Goal: Transaction & Acquisition: Book appointment/travel/reservation

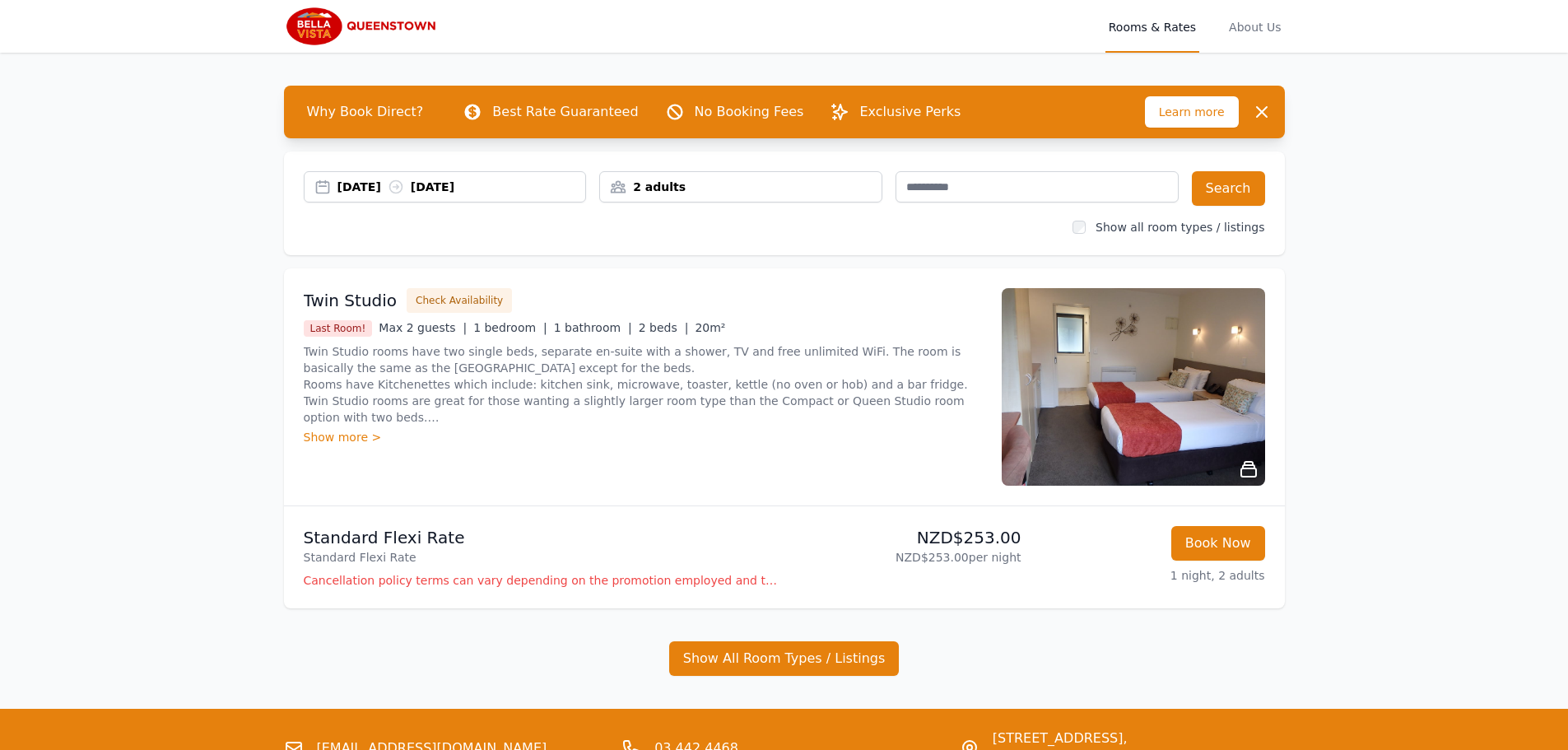
click at [349, 186] on div "[DATE] [DATE]" at bounding box center [462, 187] width 248 height 16
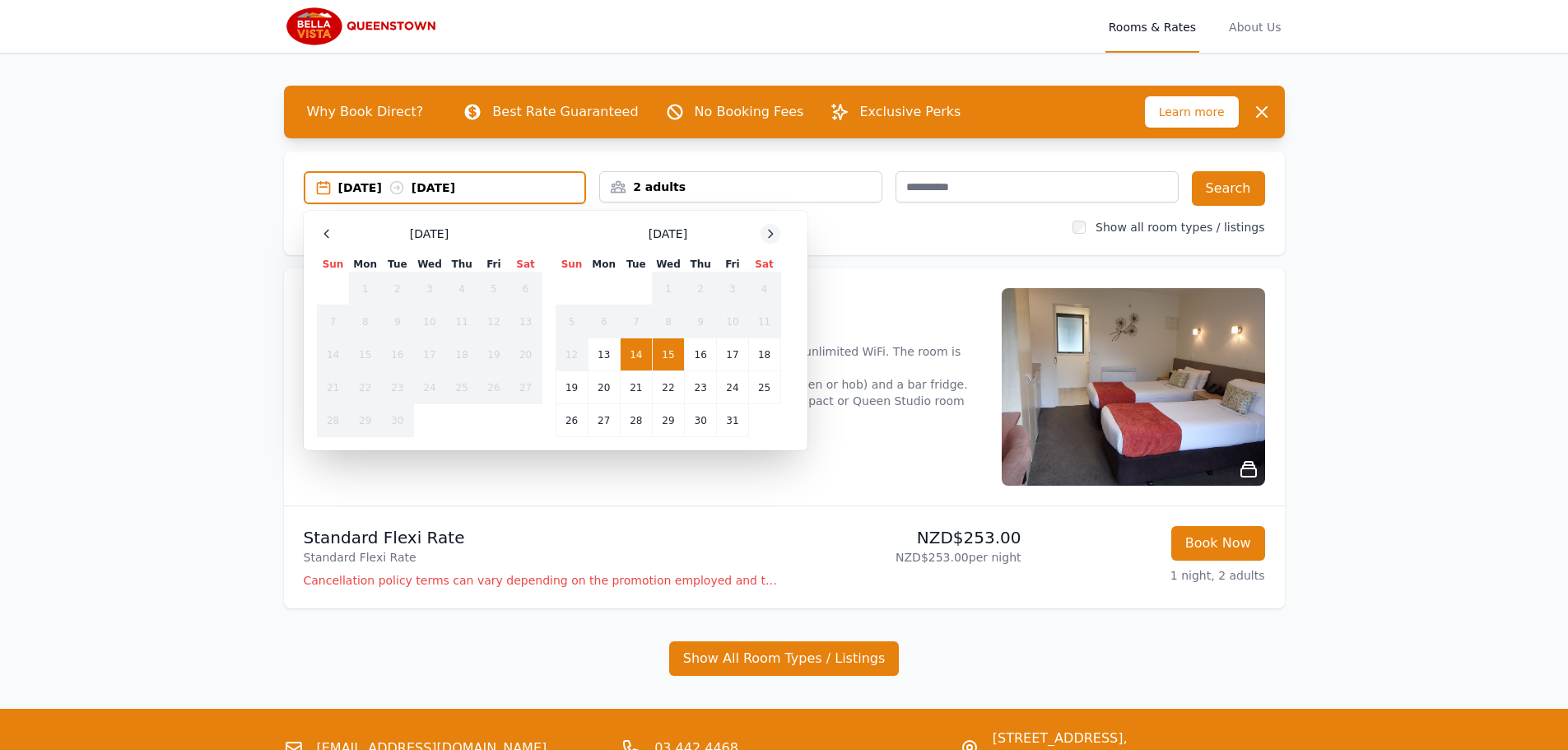
click at [764, 238] on icon at bounding box center [770, 233] width 13 height 13
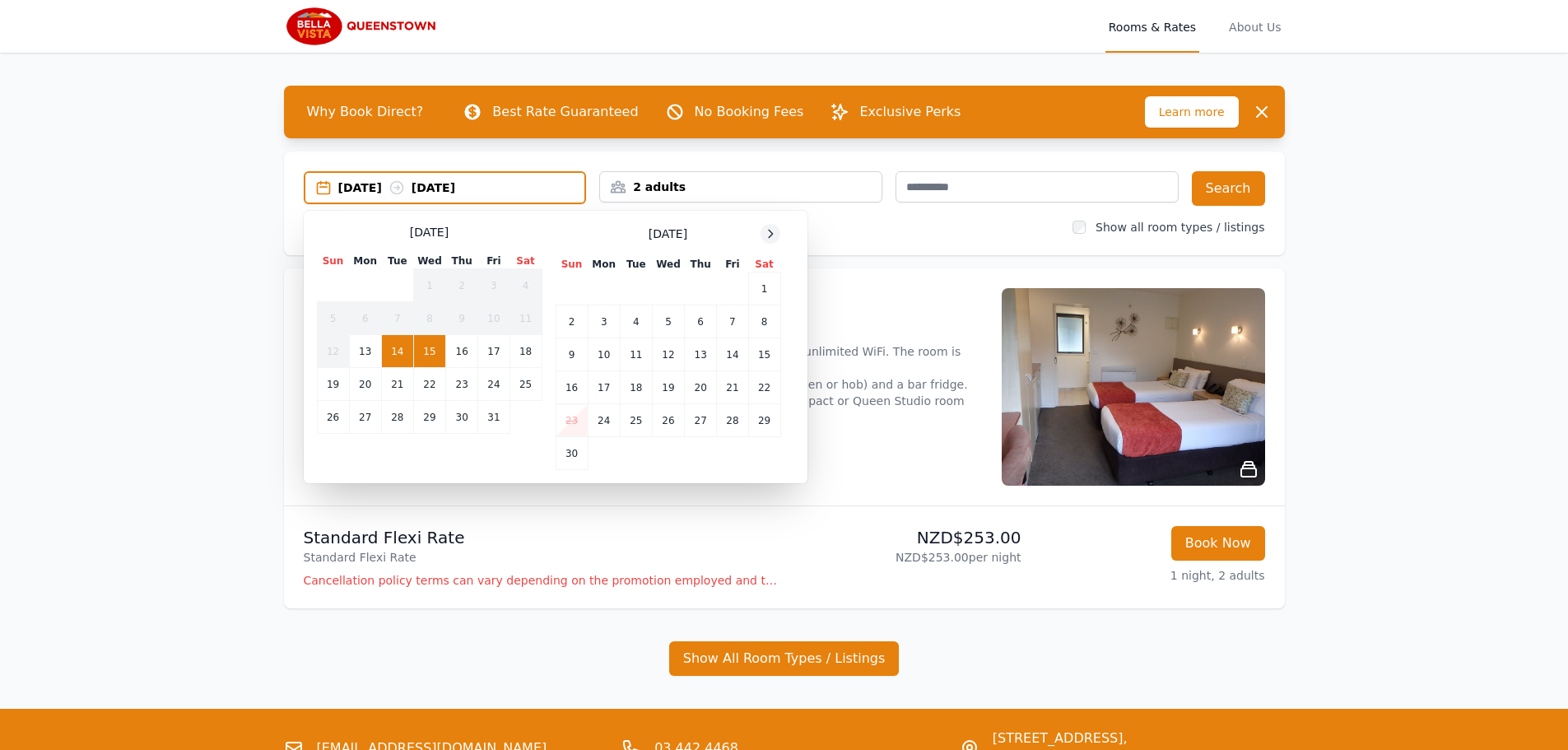
click at [764, 238] on icon at bounding box center [770, 233] width 13 height 13
click at [765, 238] on icon at bounding box center [770, 233] width 13 height 13
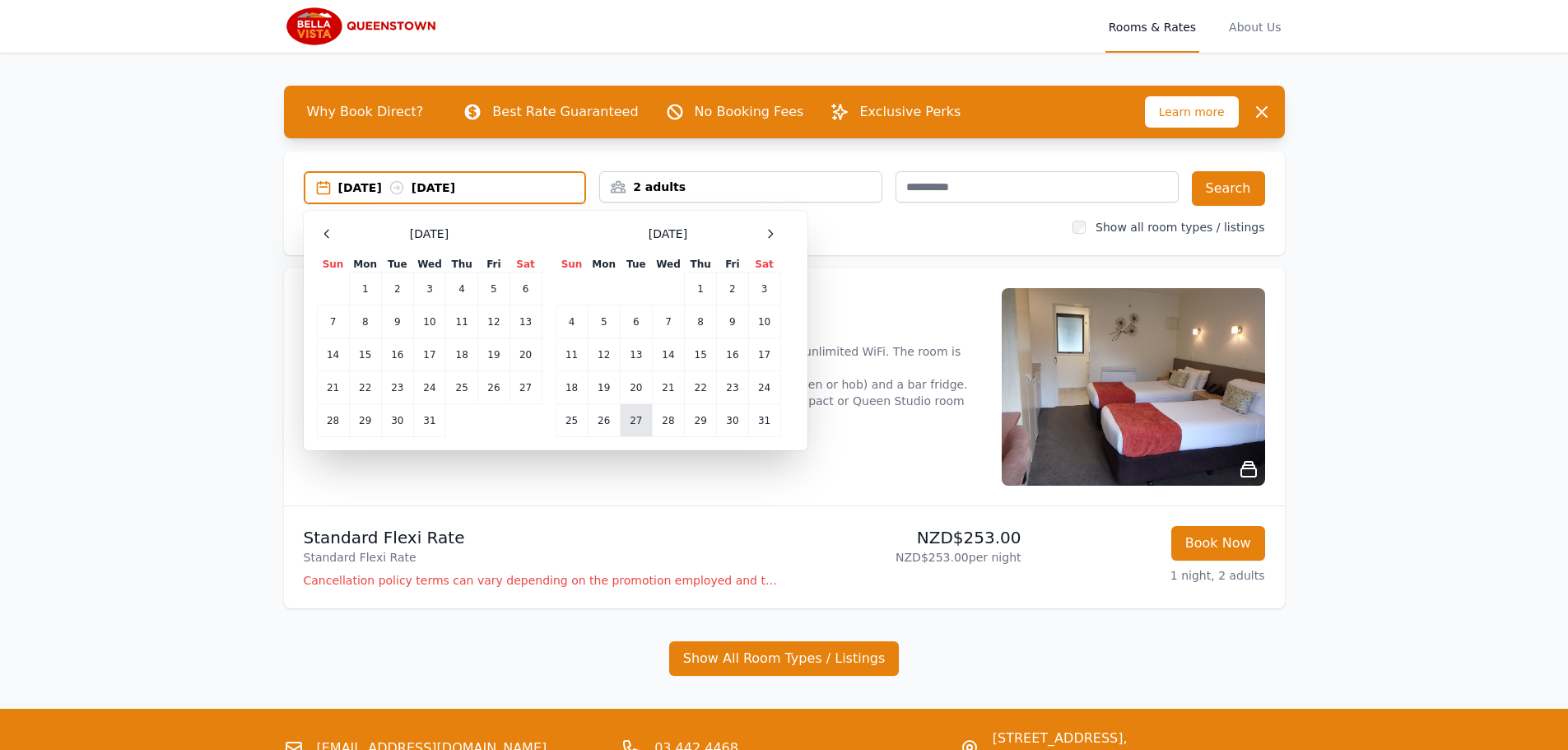
click at [641, 423] on td "27" at bounding box center [636, 420] width 32 height 33
click at [733, 417] on td "30" at bounding box center [732, 420] width 31 height 33
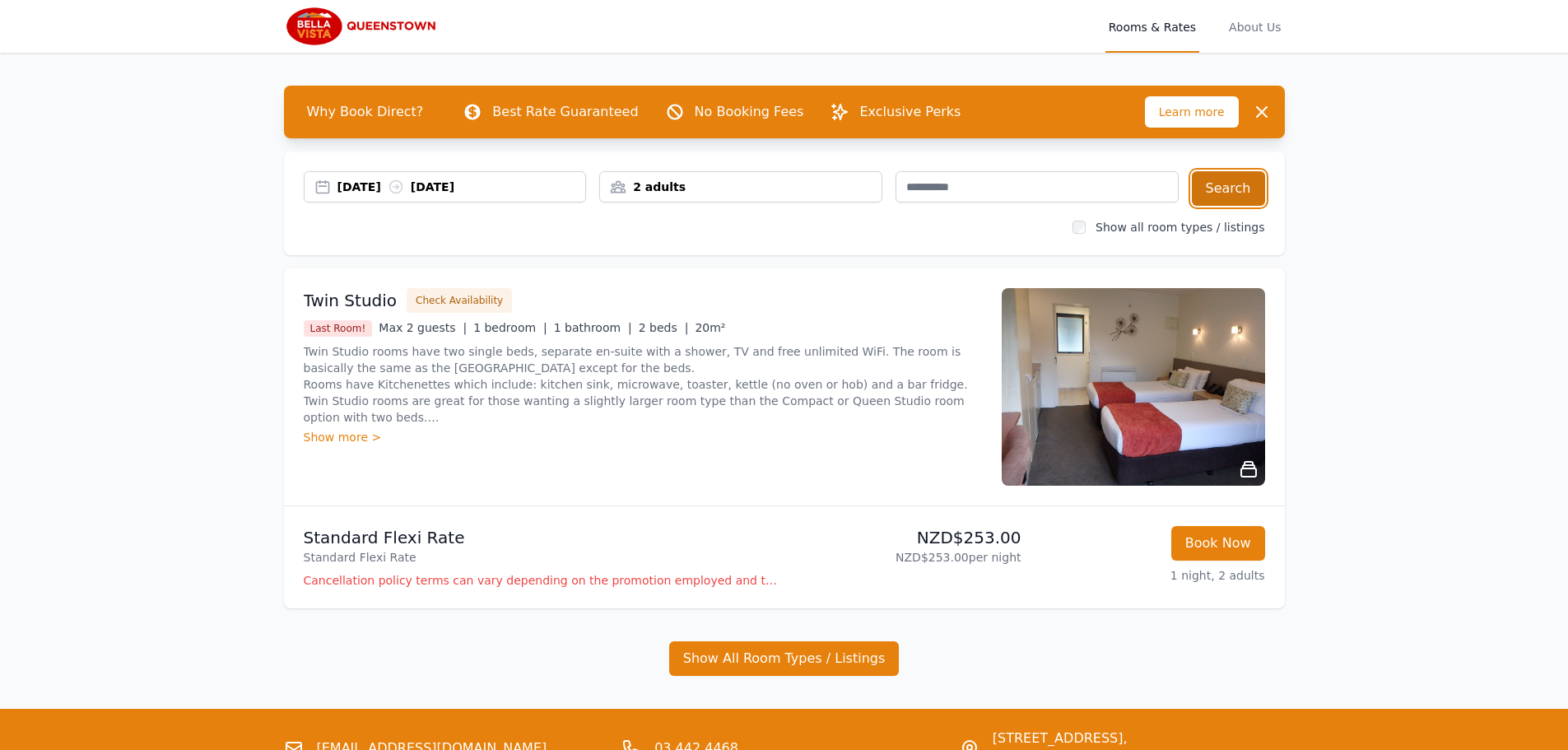
click at [1241, 193] on button "Search" at bounding box center [1228, 189] width 73 height 35
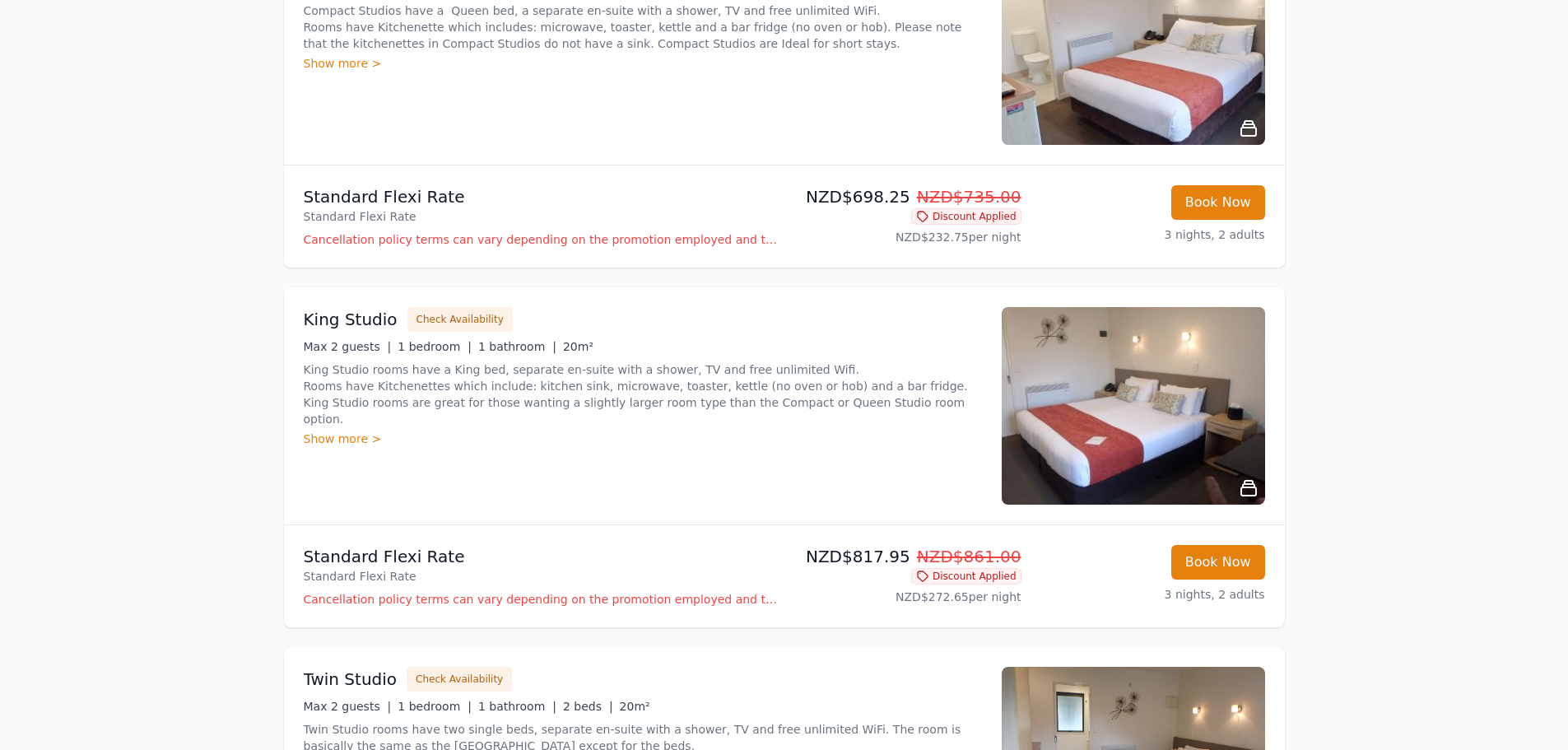
scroll to position [494, 0]
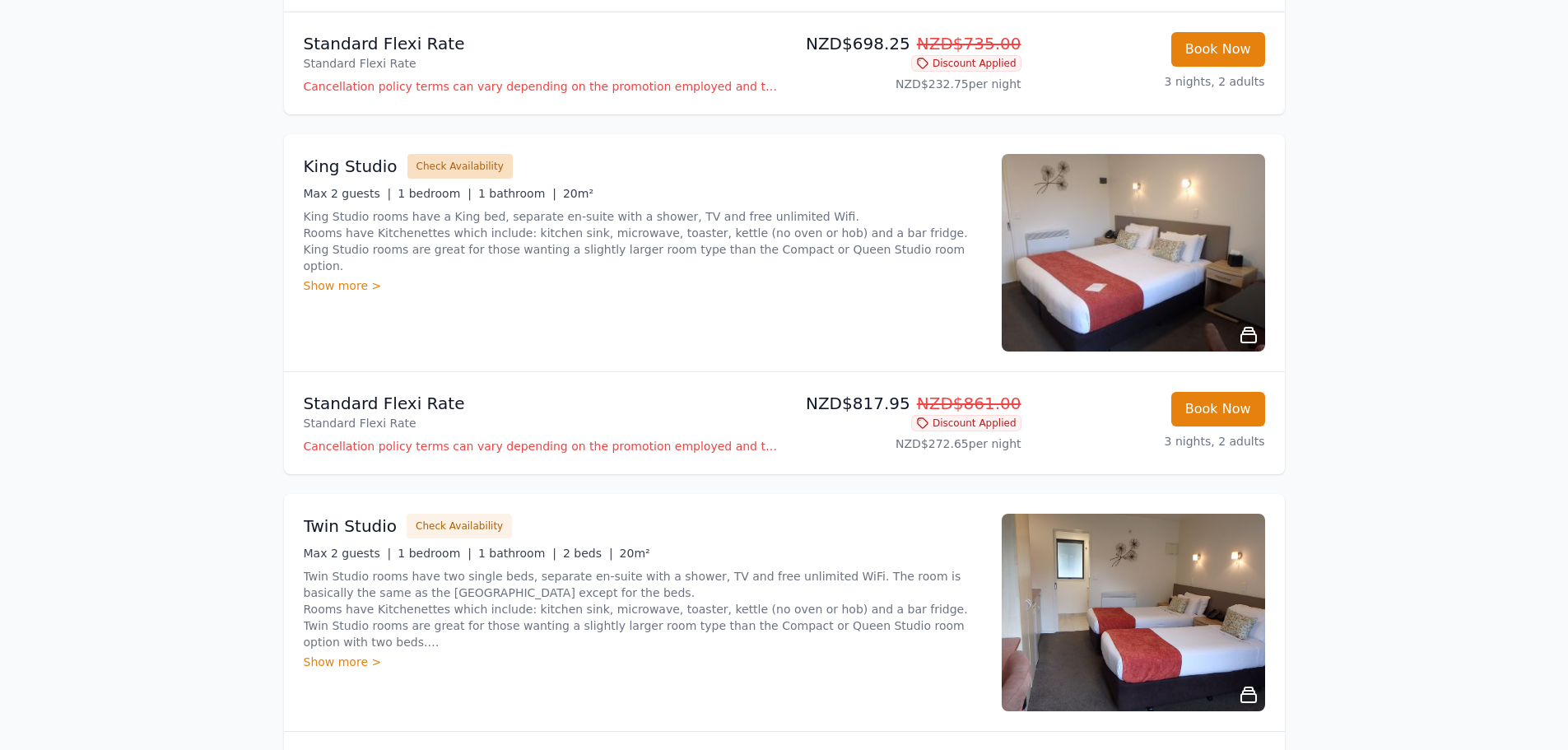
click at [465, 162] on button "Check Availability" at bounding box center [460, 166] width 105 height 25
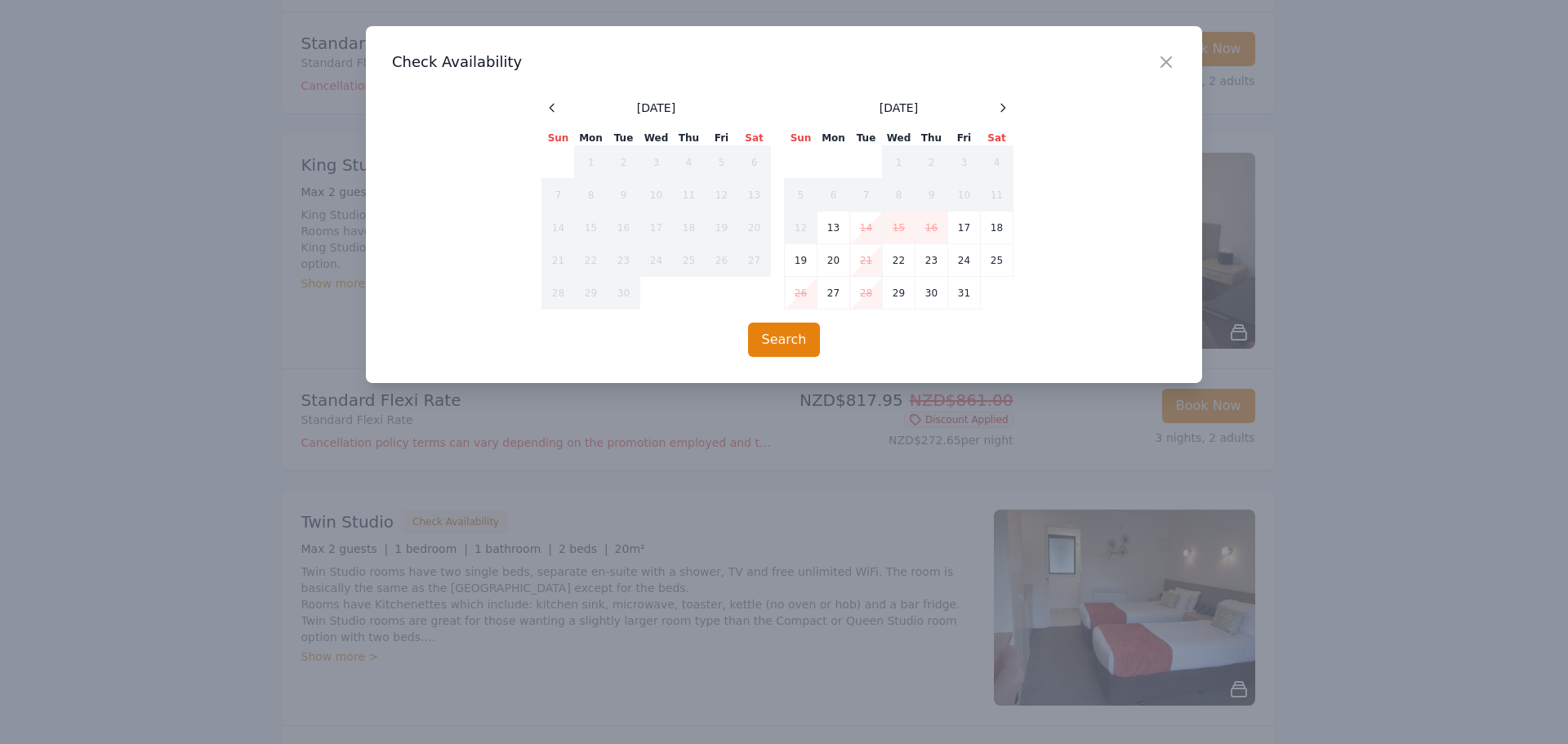
click at [864, 294] on td "28" at bounding box center [866, 293] width 33 height 33
click at [1167, 62] on icon "button" at bounding box center [1166, 61] width 10 height 10
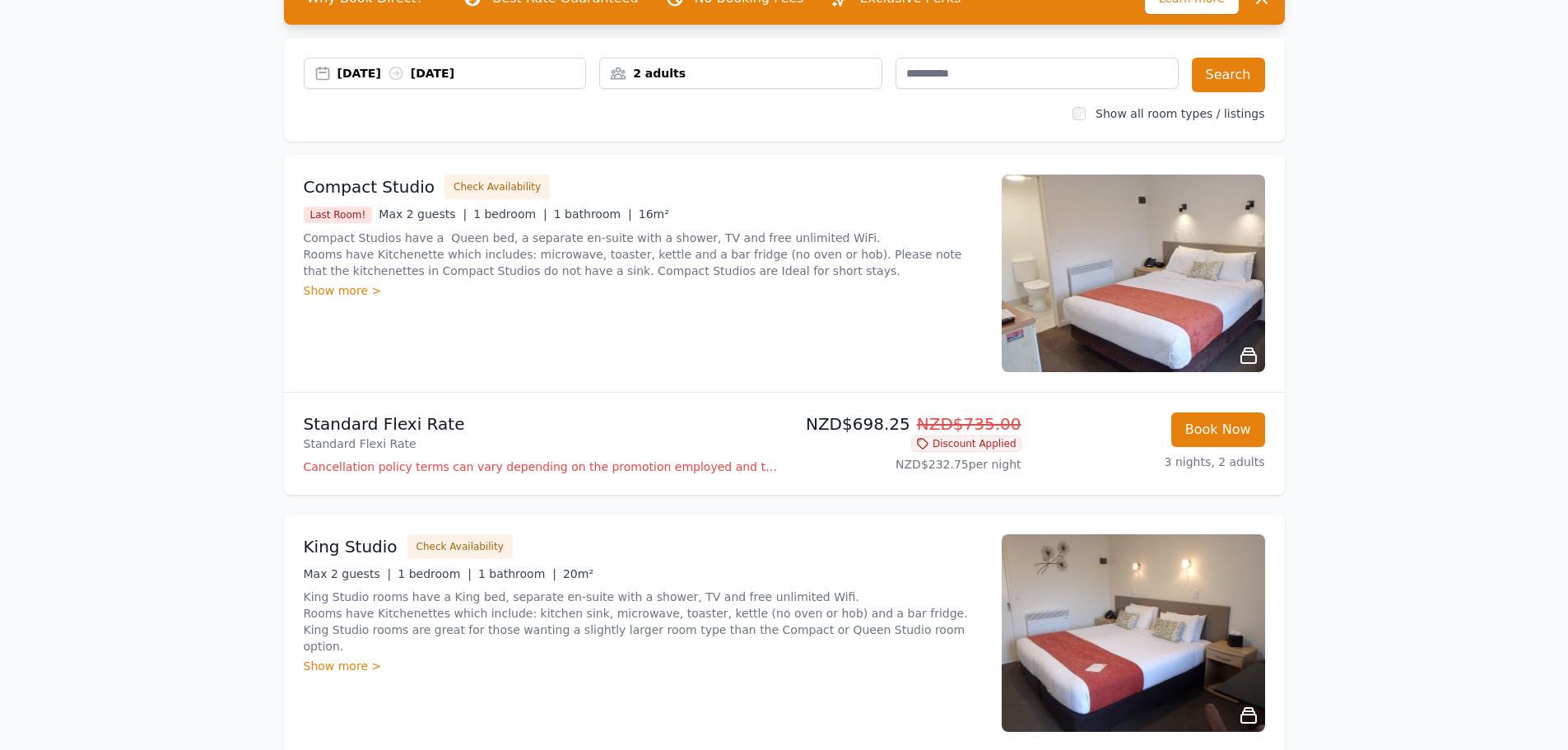
scroll to position [82, 0]
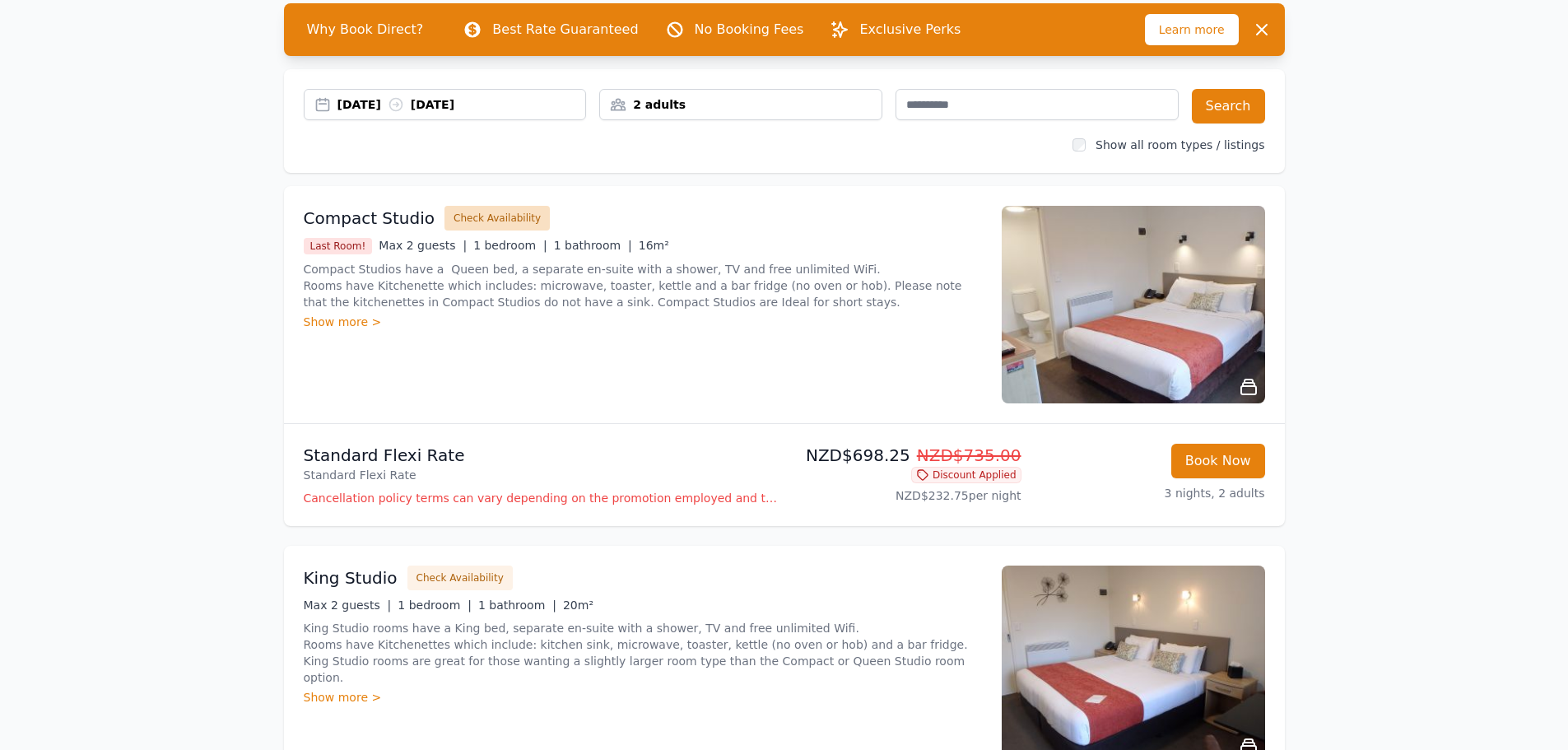
click at [501, 214] on button "Check Availability" at bounding box center [497, 218] width 105 height 25
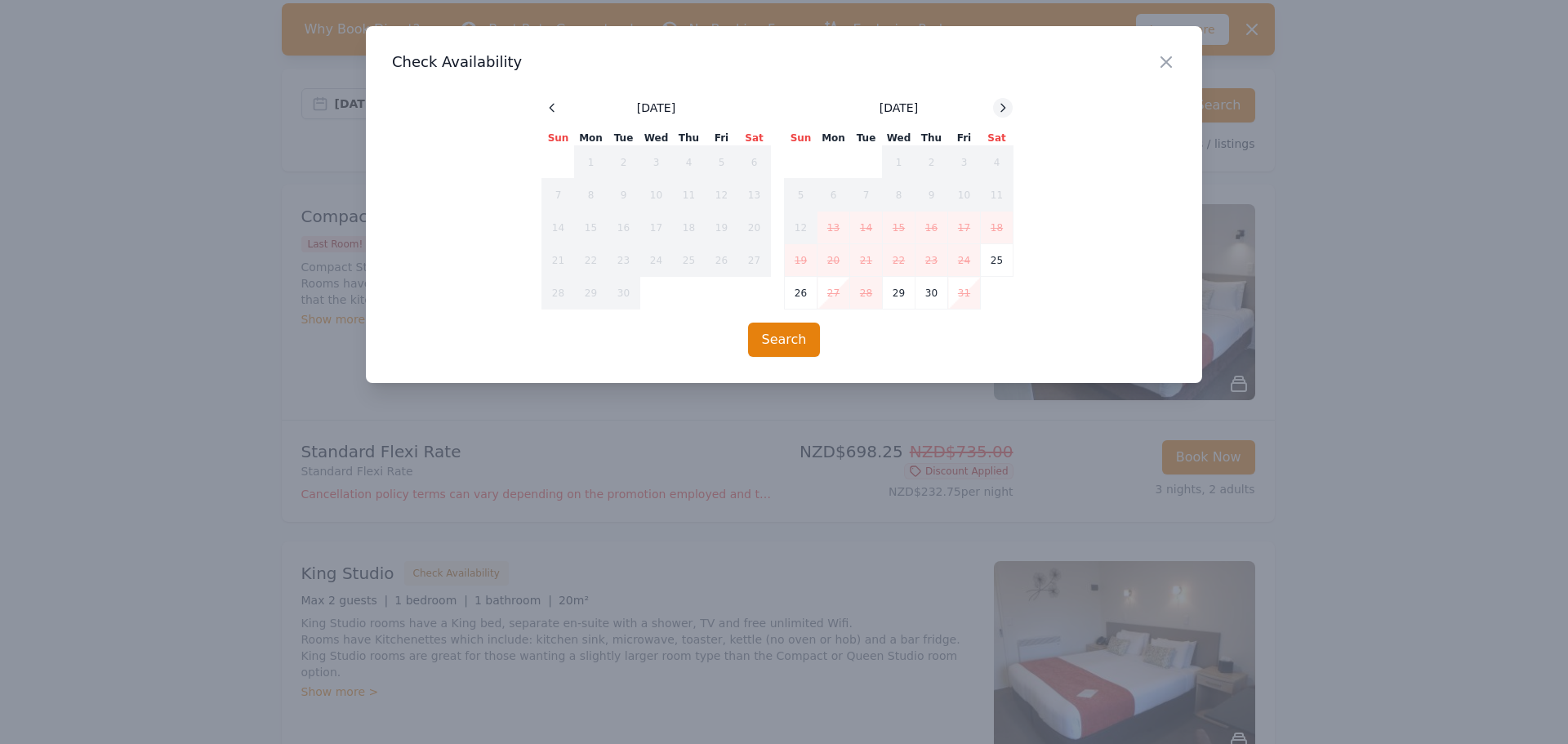
click at [1006, 104] on icon at bounding box center [1003, 107] width 13 height 13
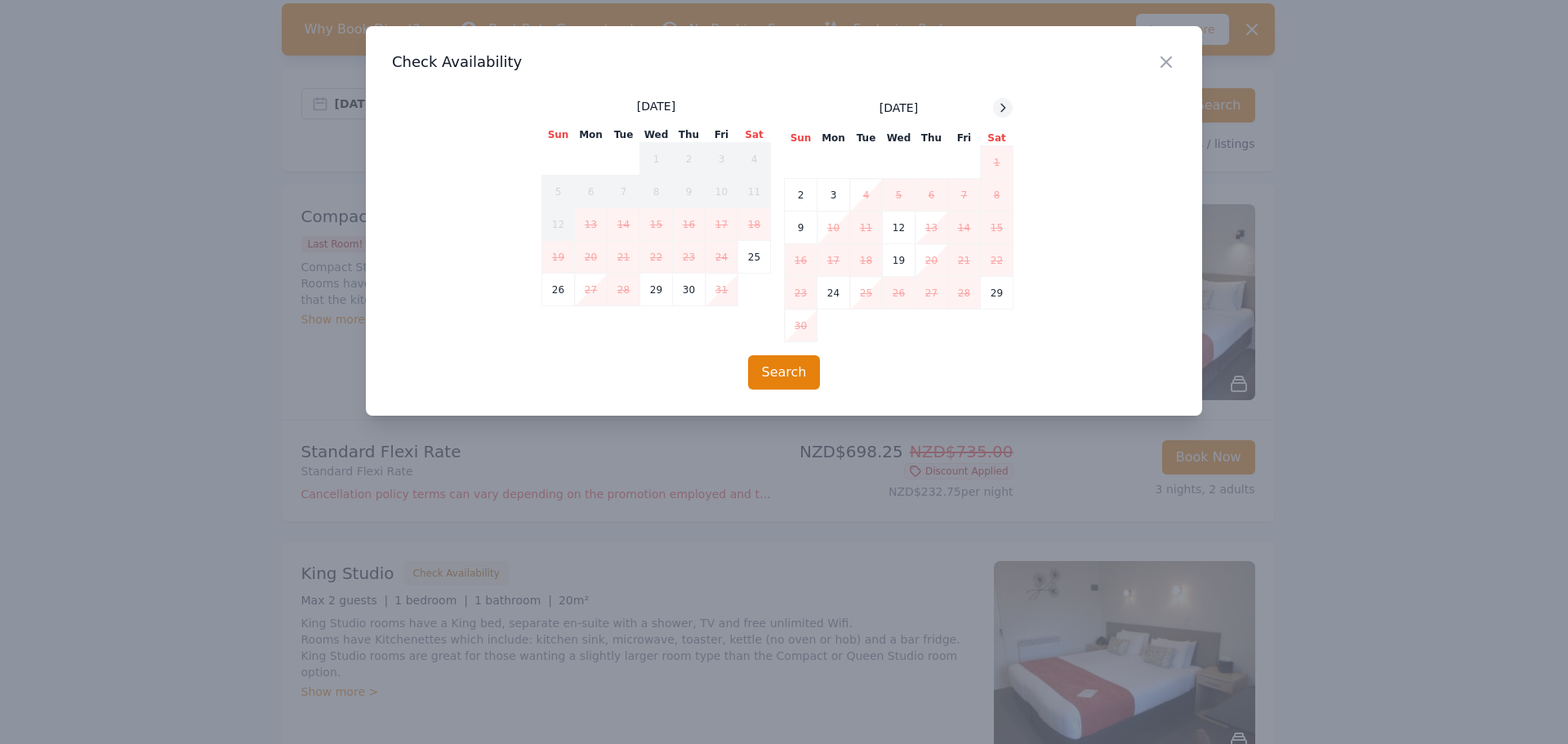
click at [1006, 104] on icon at bounding box center [1003, 107] width 13 height 13
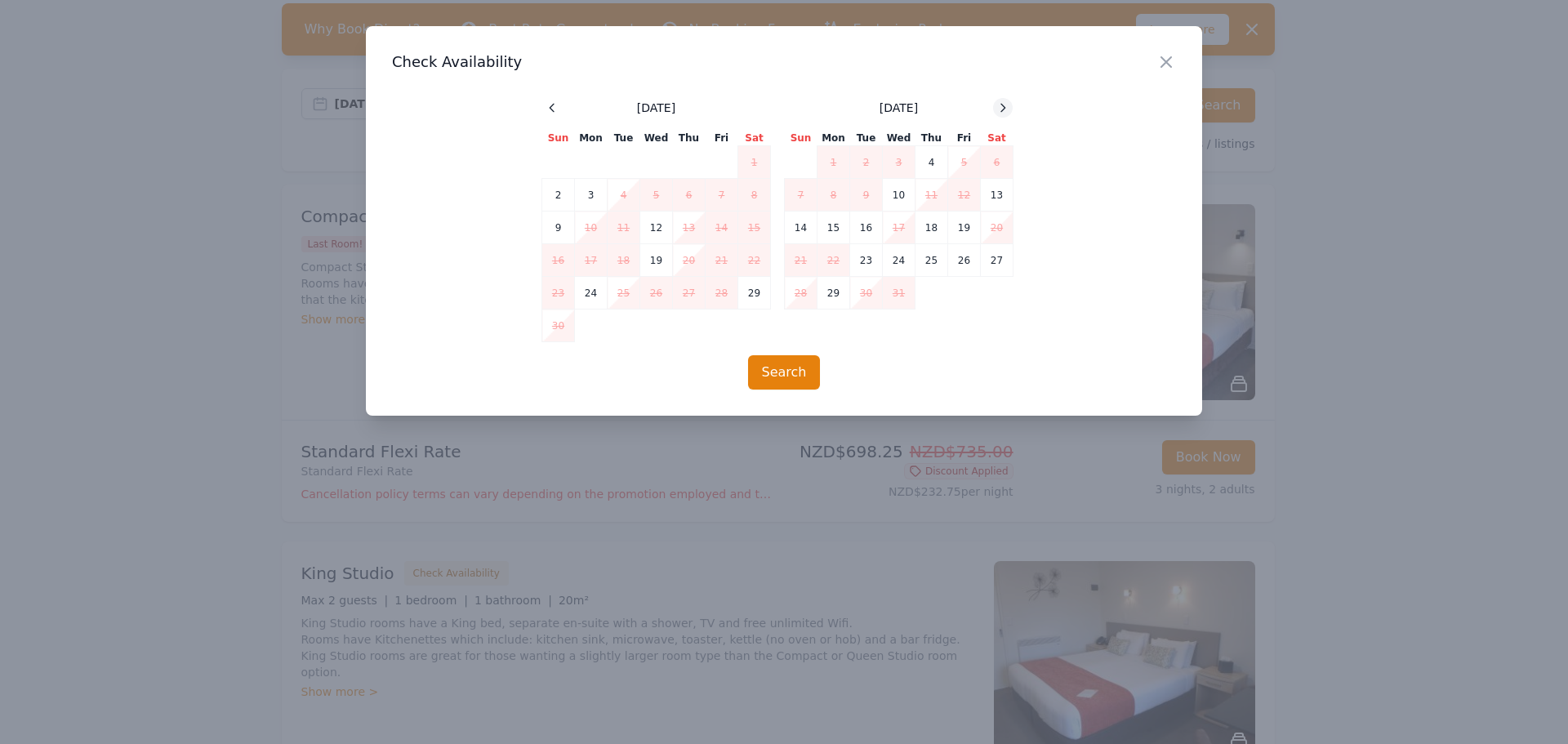
click at [1006, 104] on icon at bounding box center [1003, 107] width 13 height 13
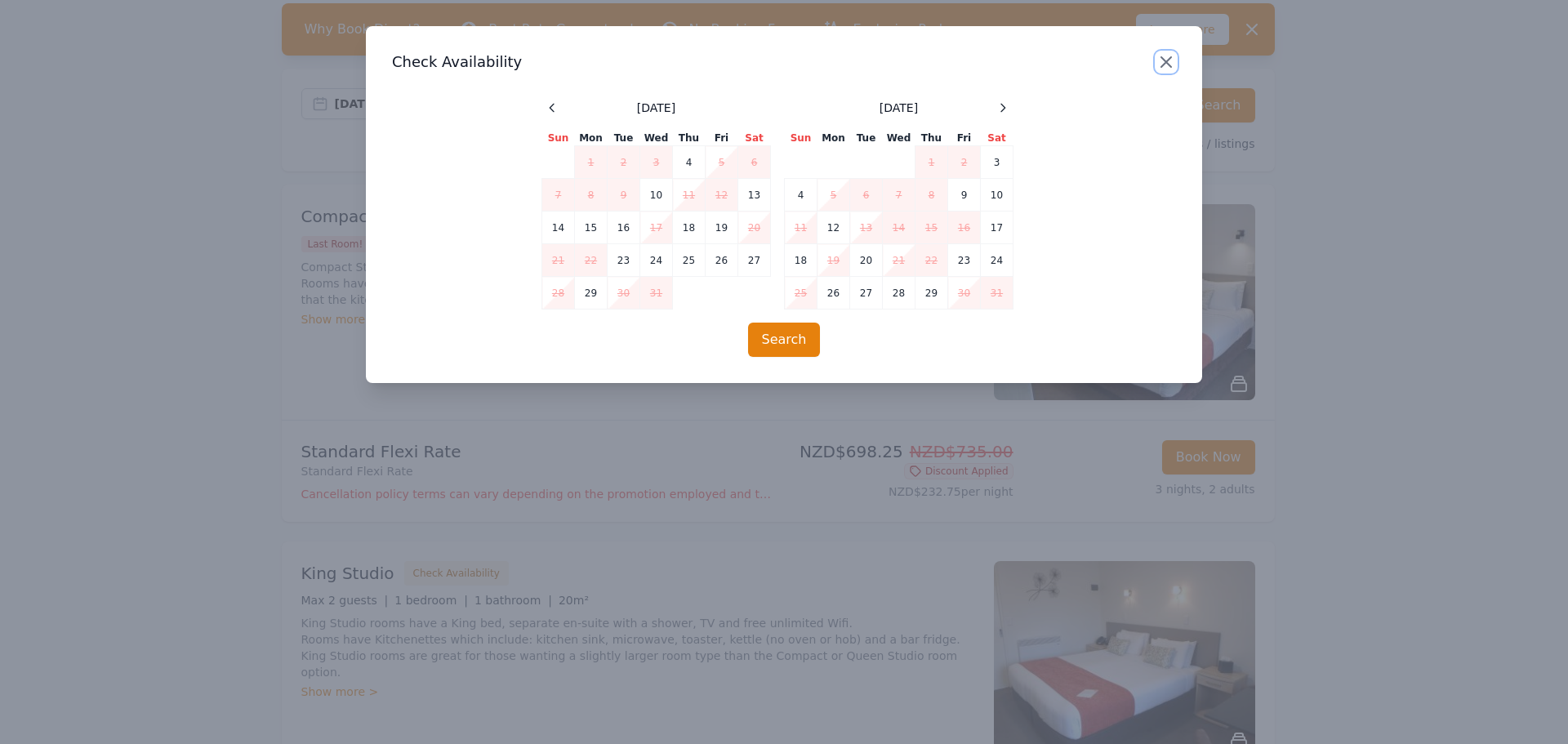
click at [1172, 66] on icon "button" at bounding box center [1166, 62] width 20 height 20
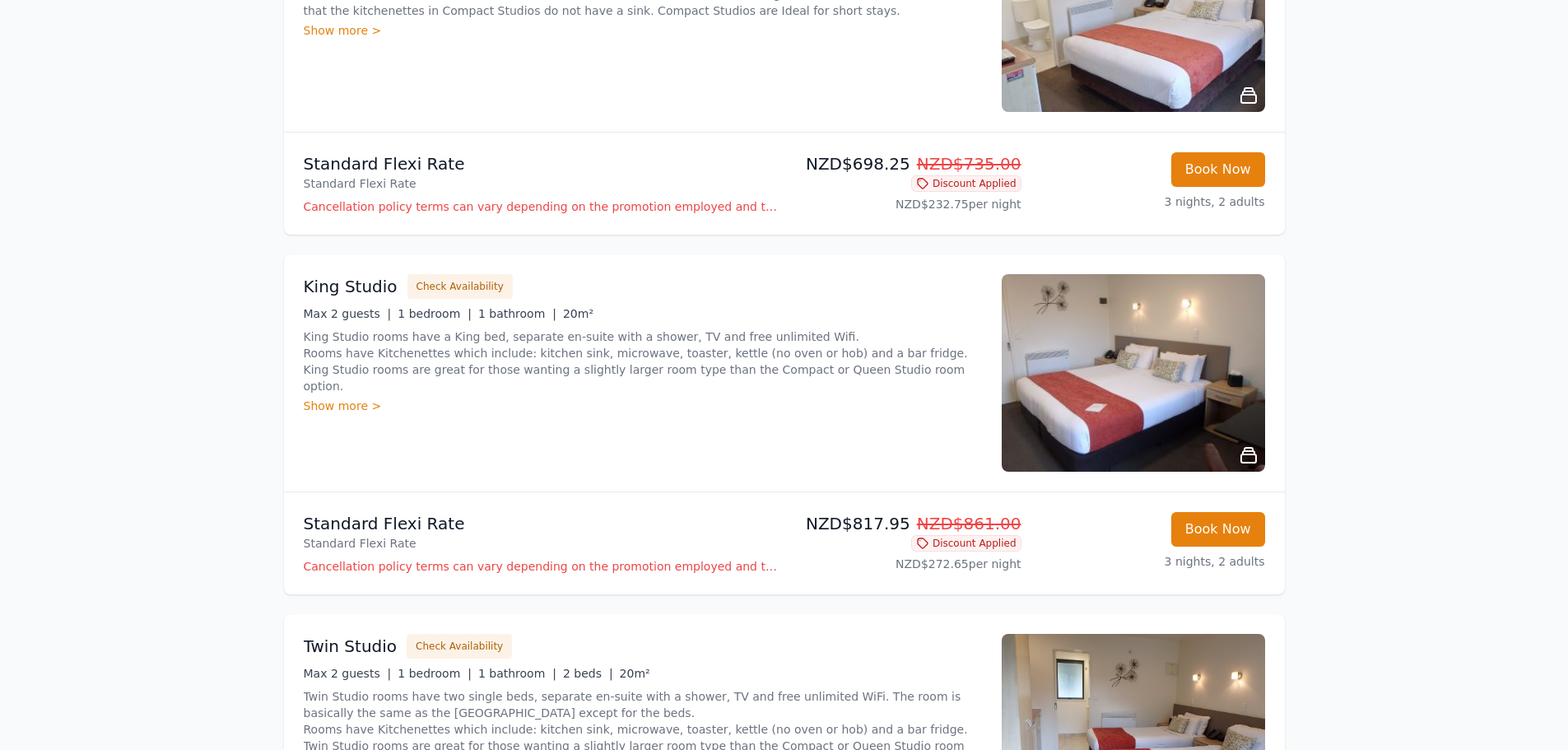
scroll to position [412, 0]
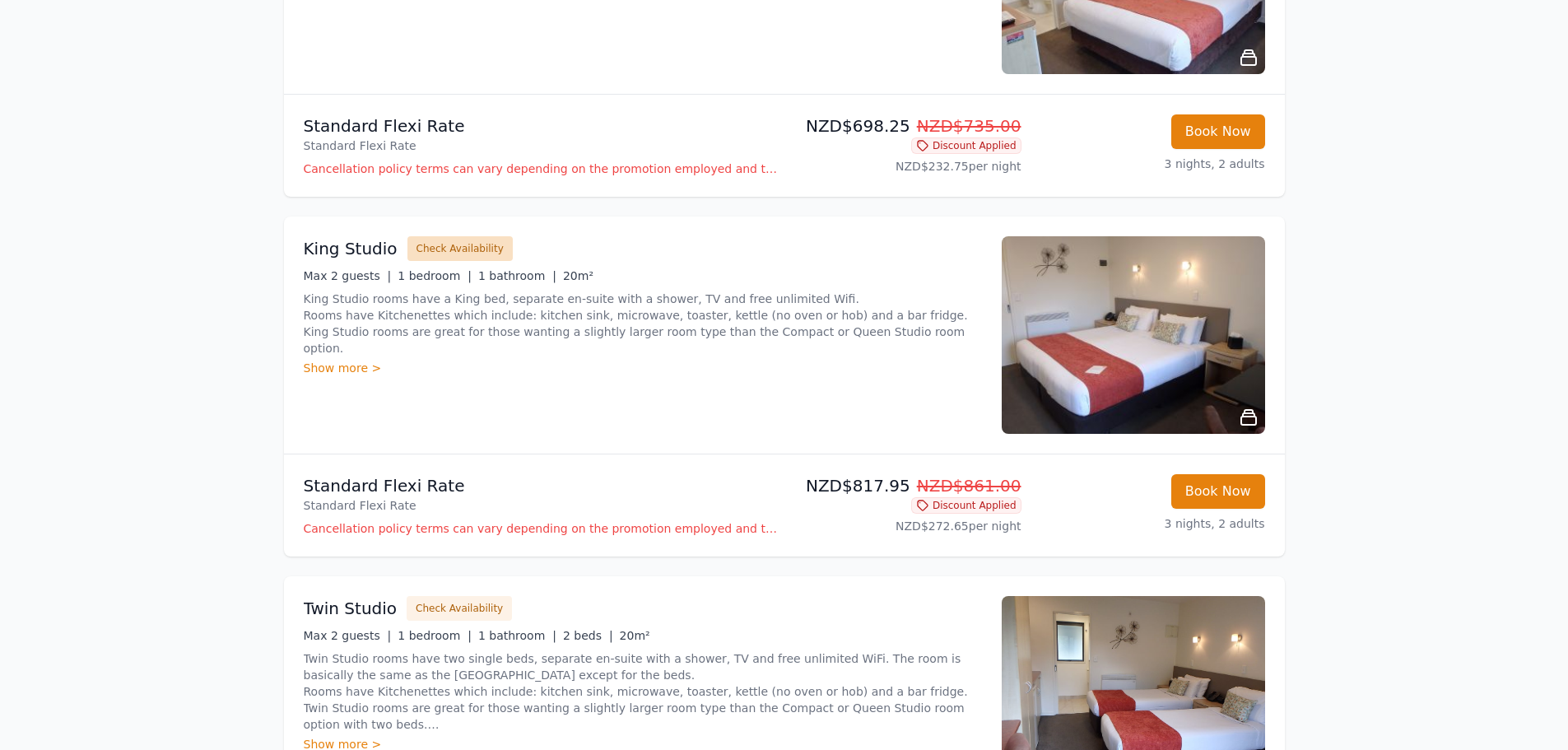
click at [494, 252] on button "Check Availability" at bounding box center [460, 249] width 105 height 25
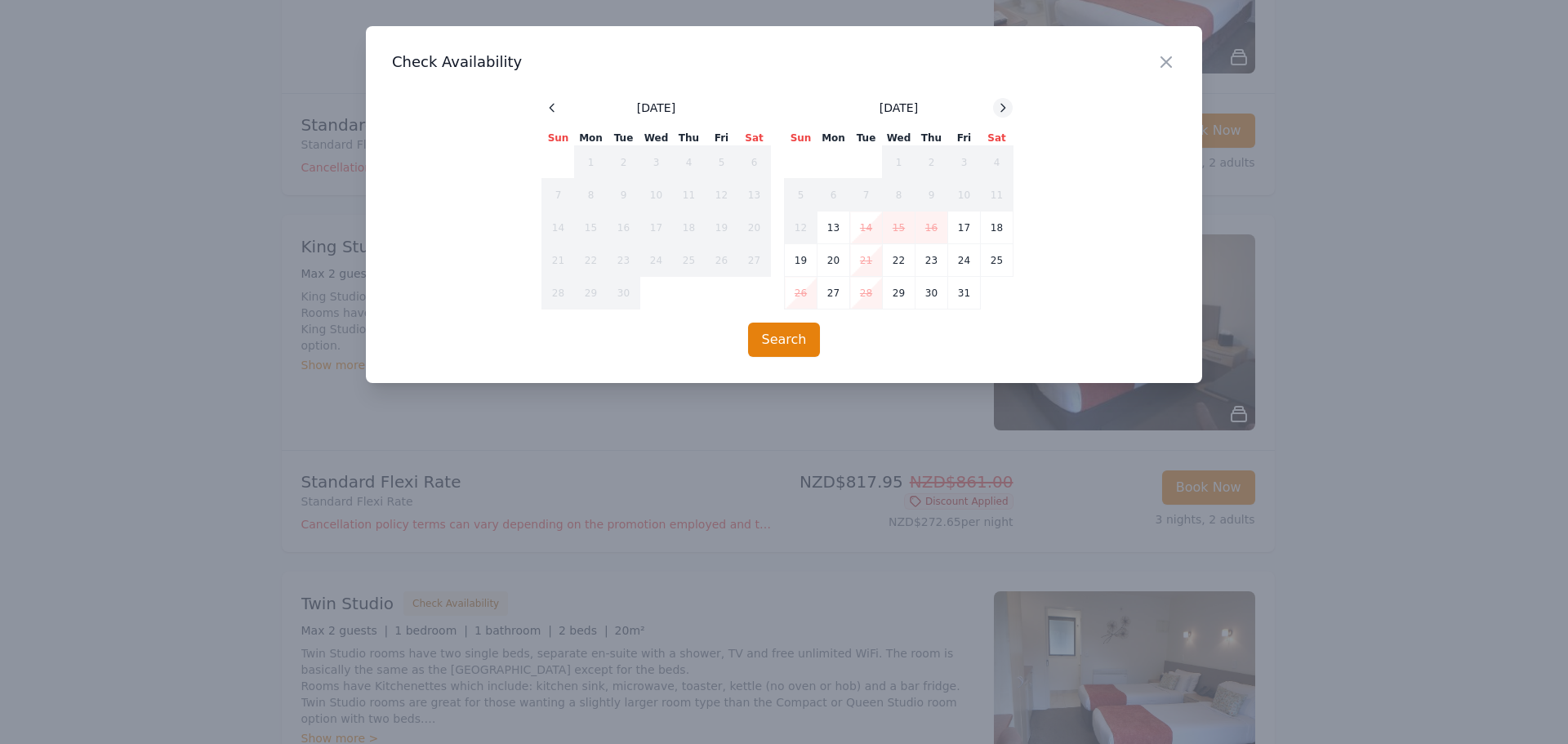
click at [998, 103] on icon at bounding box center [1003, 107] width 13 height 13
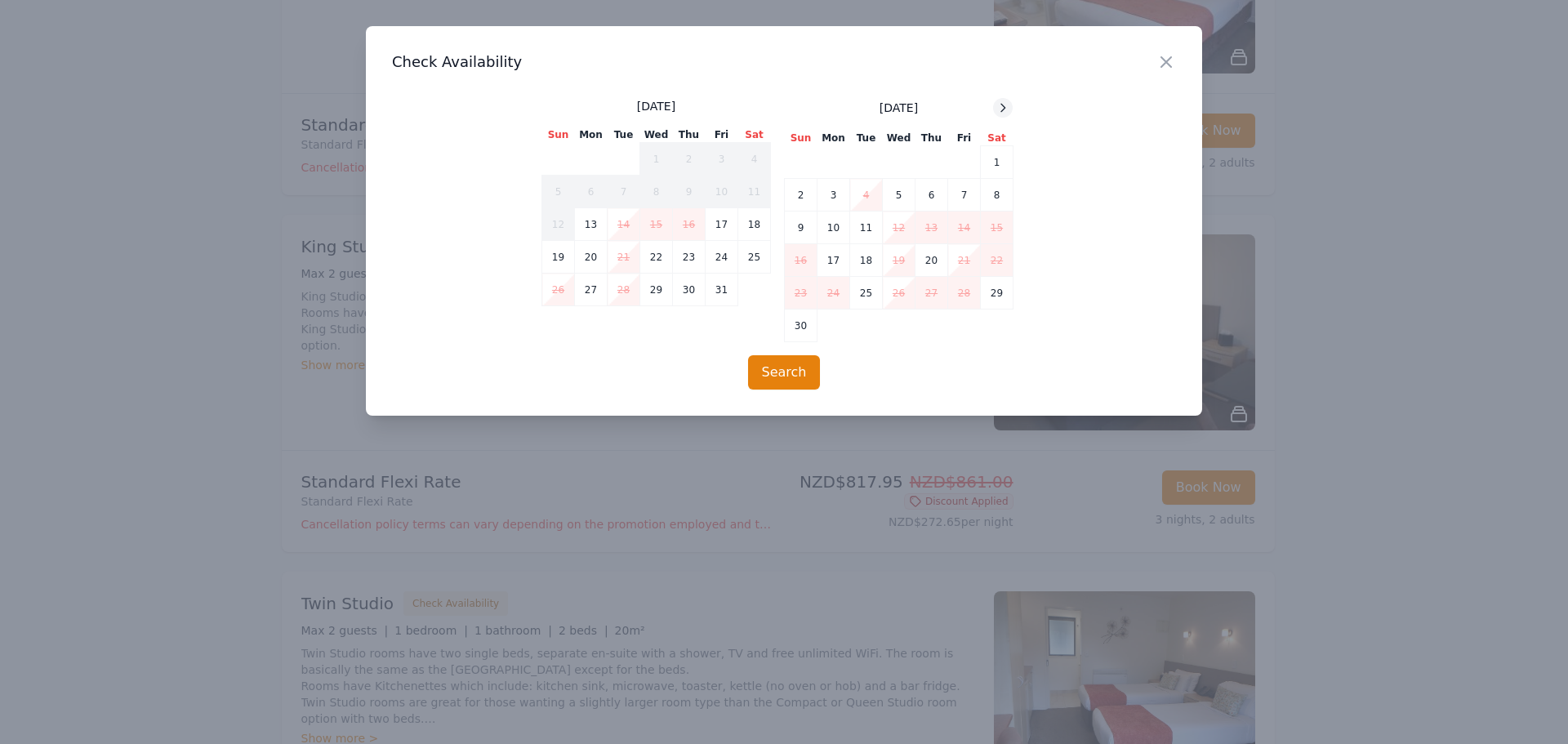
click at [998, 103] on icon at bounding box center [1003, 107] width 13 height 13
click at [1000, 103] on icon at bounding box center [1003, 107] width 13 height 13
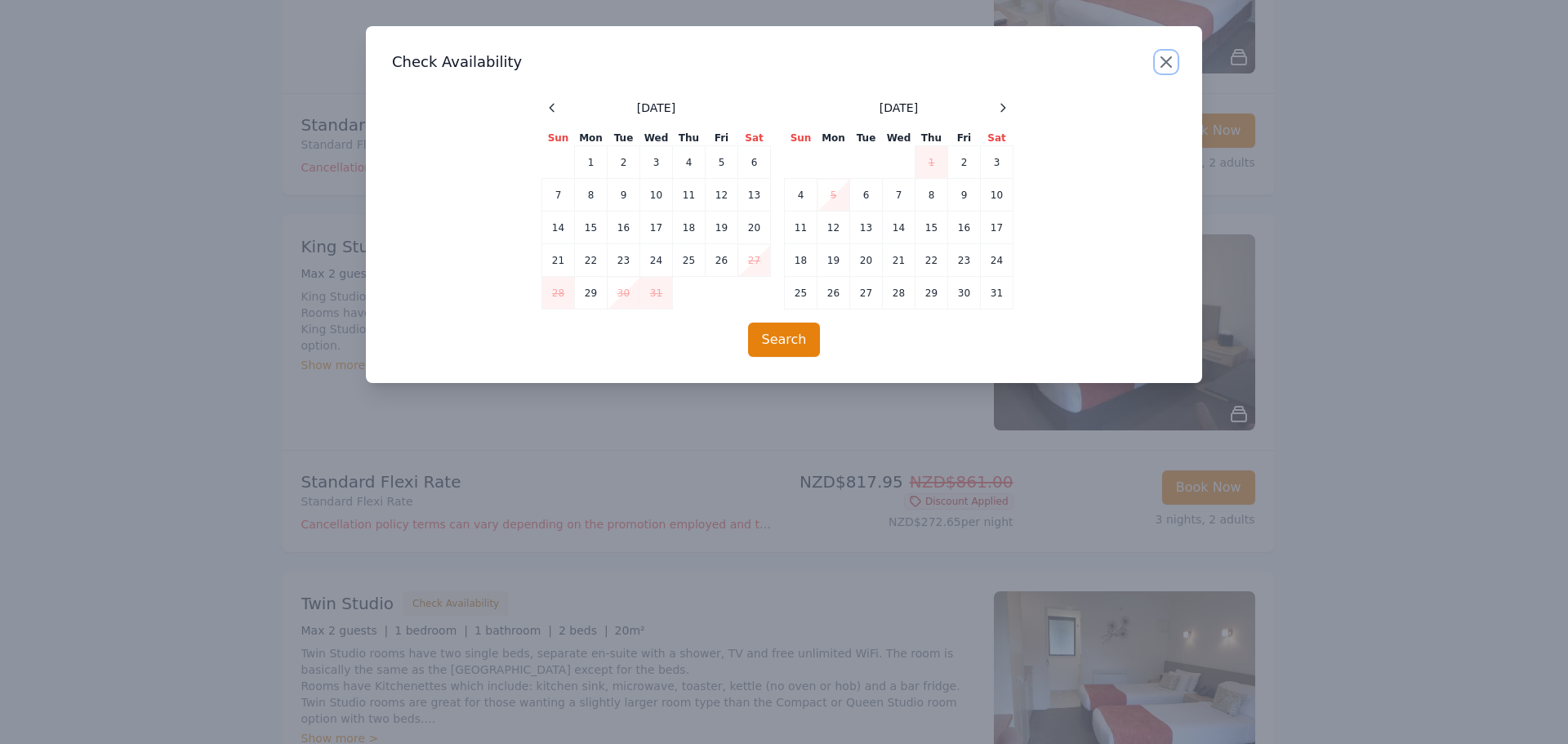
click at [1161, 57] on icon "button" at bounding box center [1166, 62] width 20 height 20
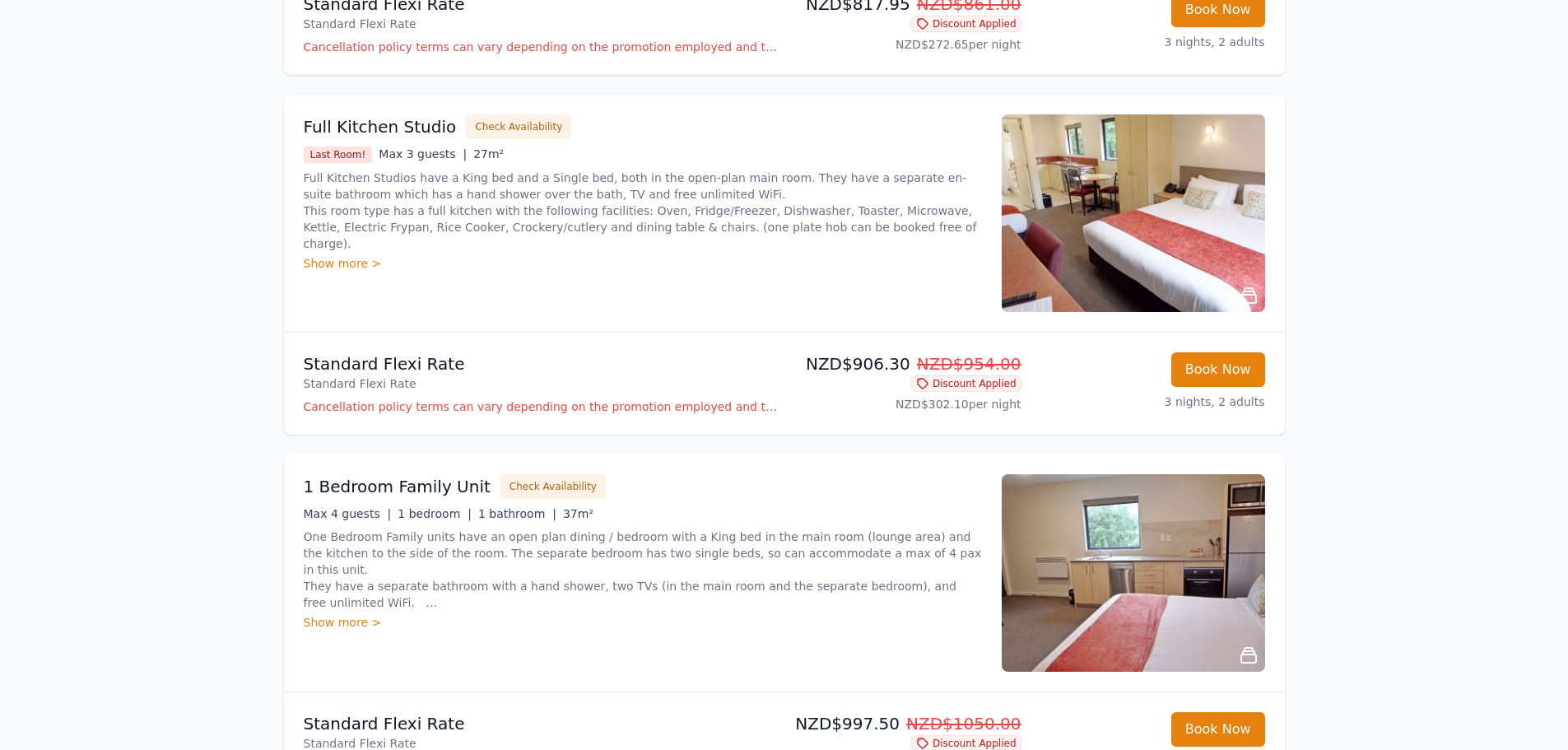
scroll to position [1318, 0]
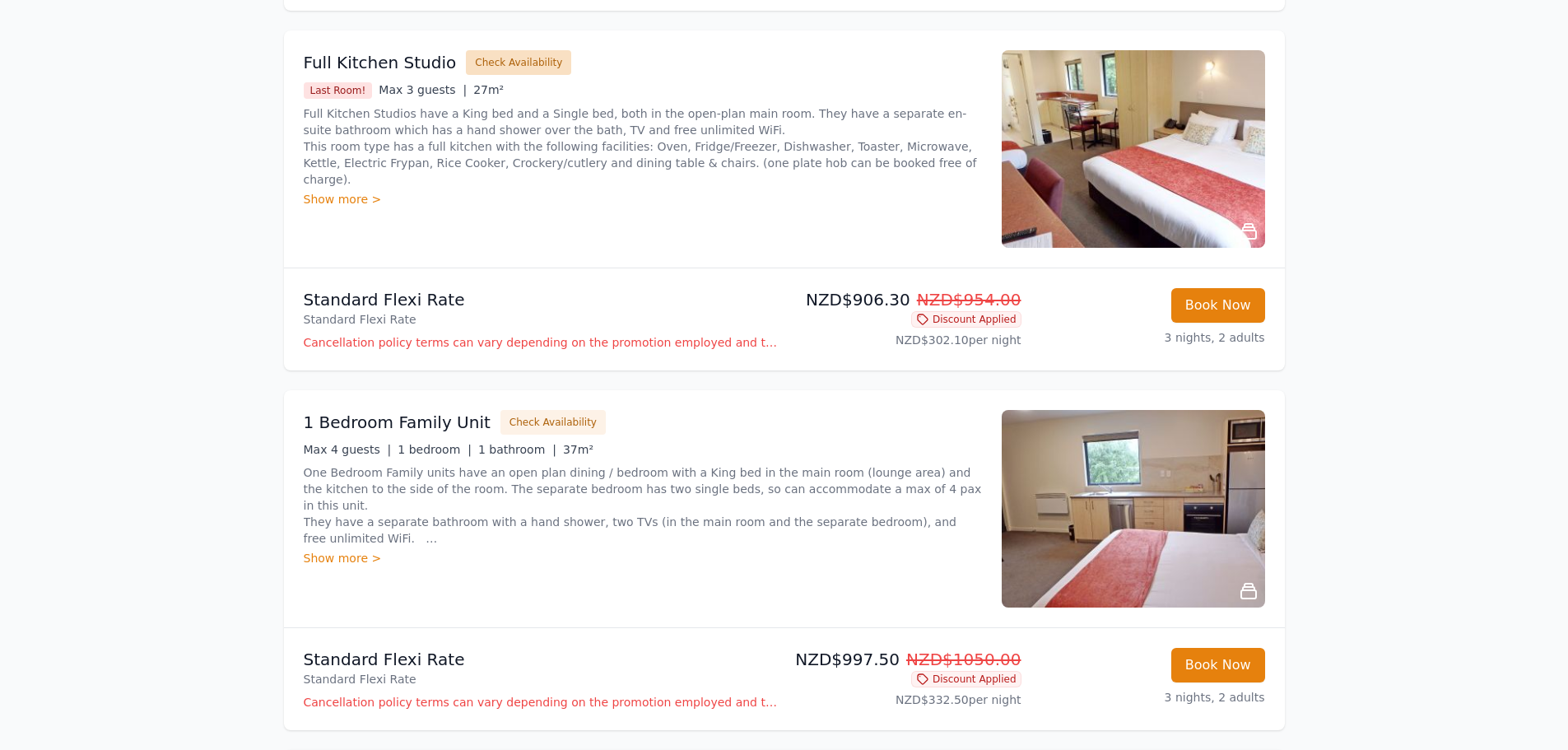
click at [487, 74] on button "Check Availability" at bounding box center [518, 63] width 105 height 25
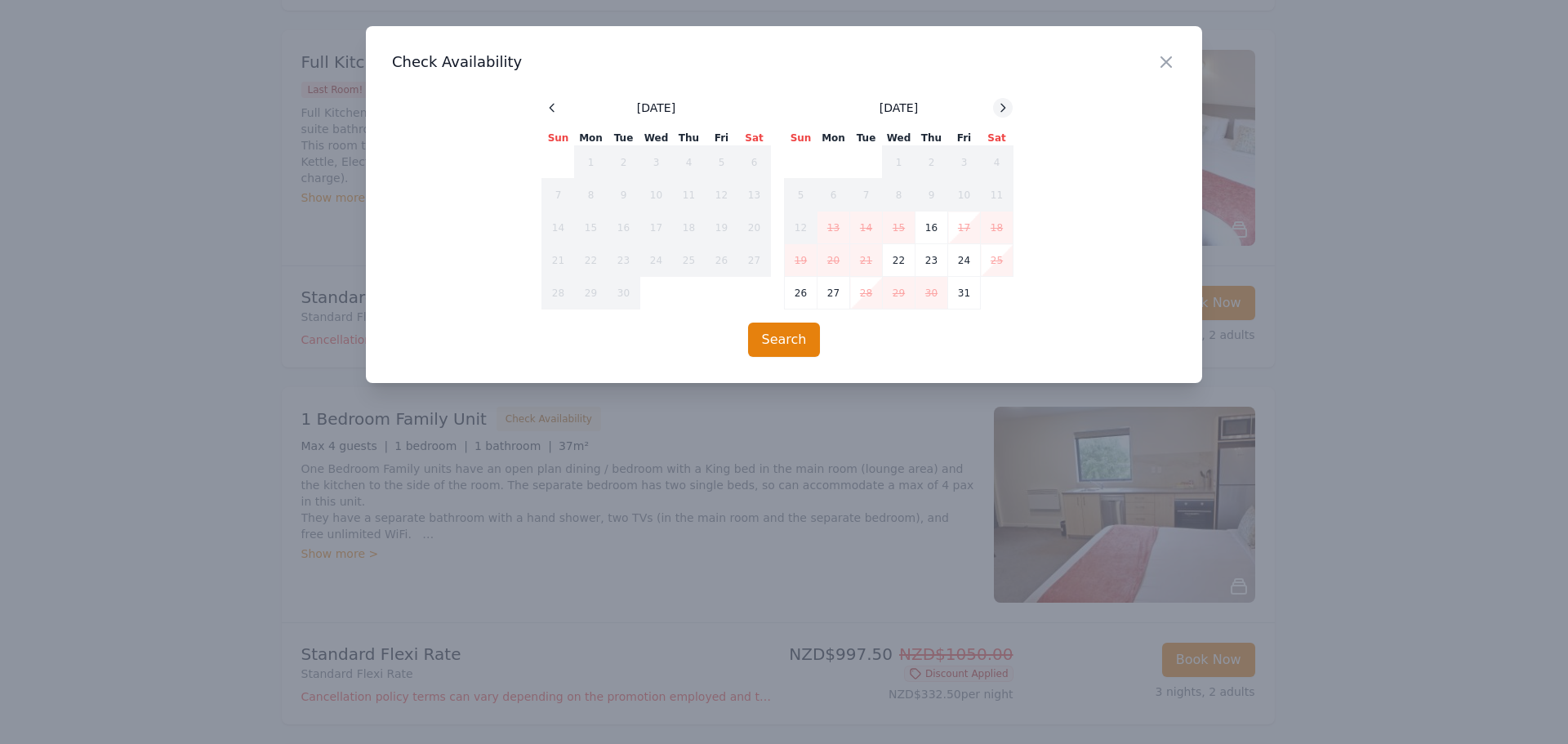
click at [1003, 108] on icon at bounding box center [1003, 107] width 13 height 13
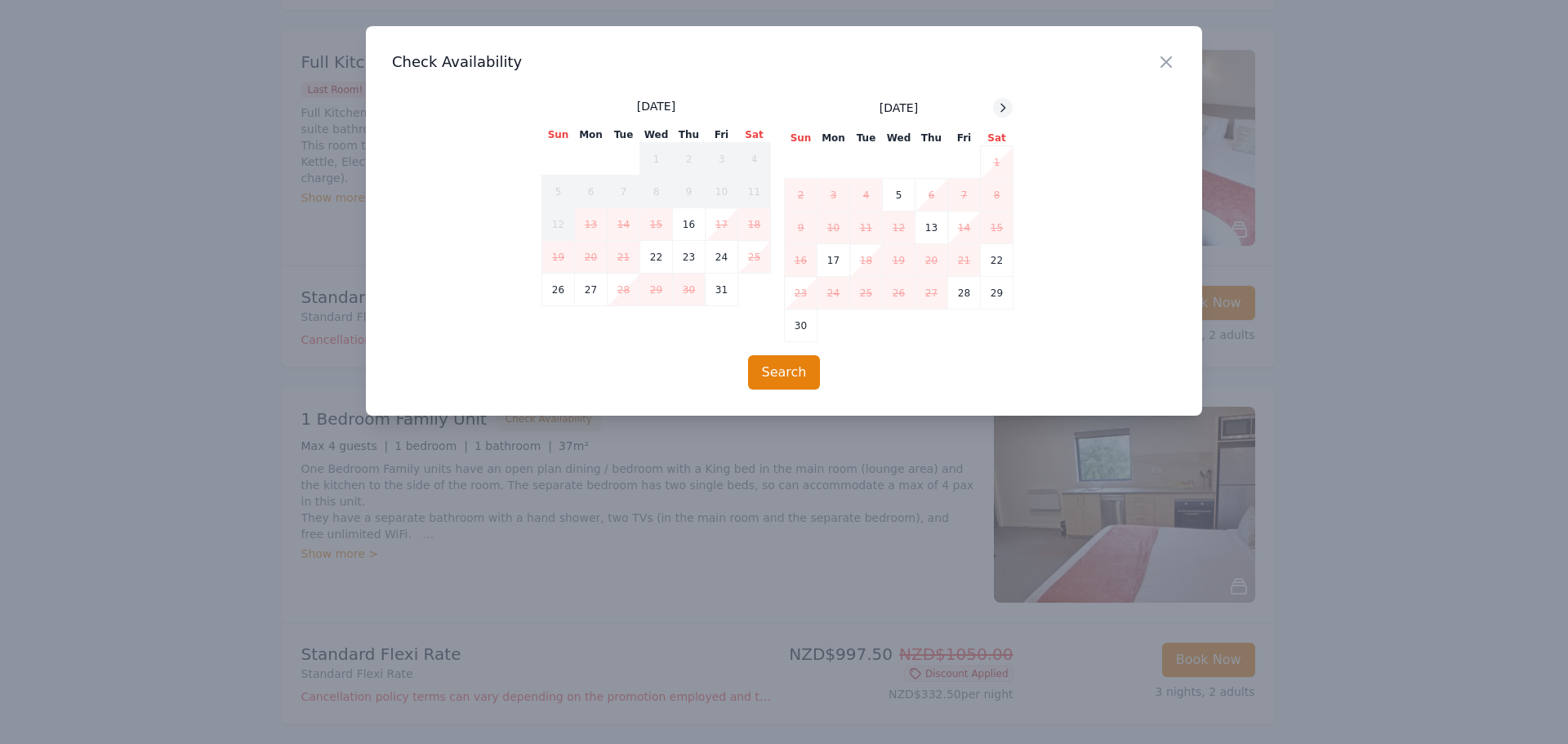
click at [1003, 108] on icon at bounding box center [1003, 107] width 13 height 13
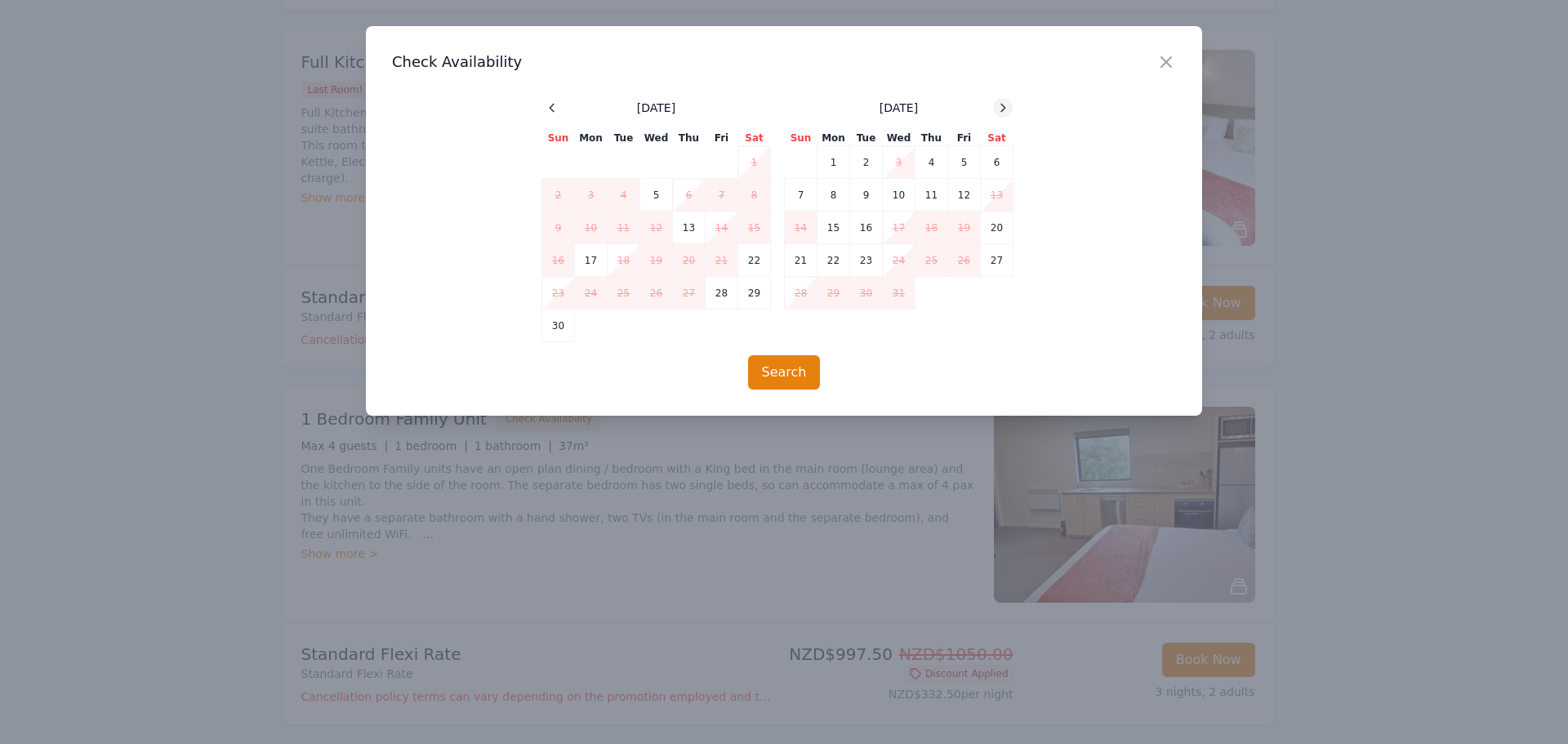
click at [1003, 108] on icon at bounding box center [1003, 107] width 13 height 13
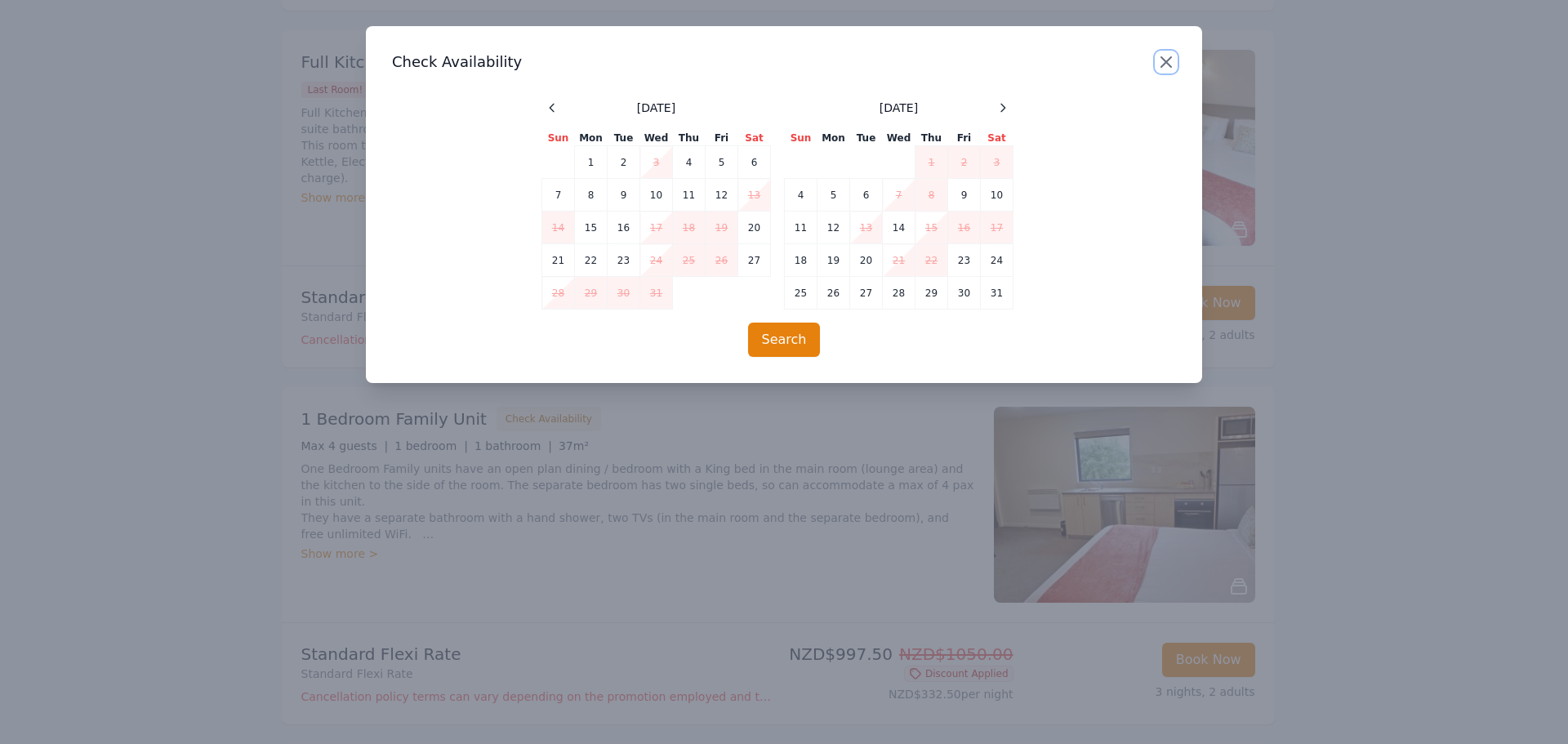
click at [1161, 59] on icon "button" at bounding box center [1166, 62] width 20 height 20
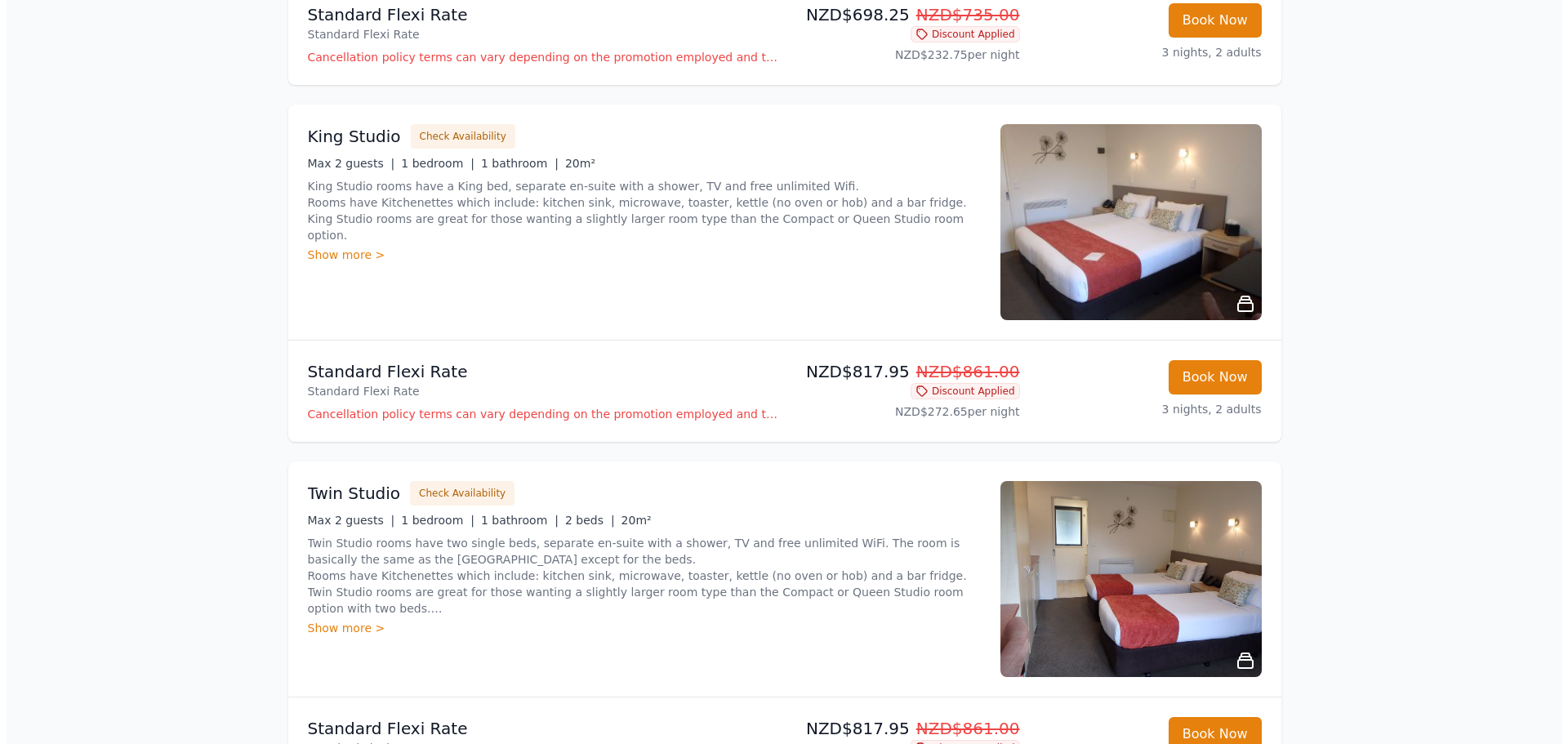
scroll to position [490, 0]
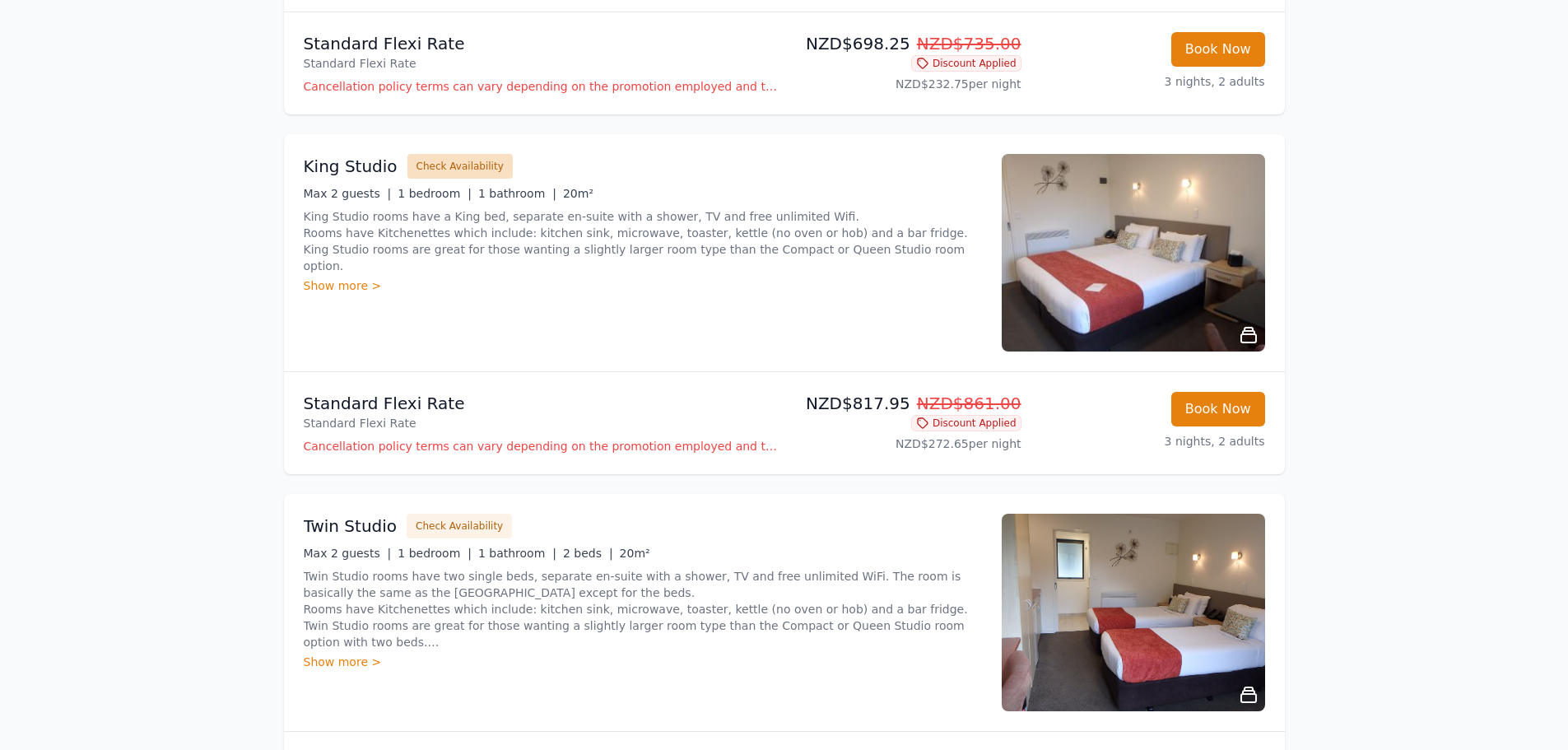
click at [457, 165] on button "Check Availability" at bounding box center [460, 166] width 105 height 25
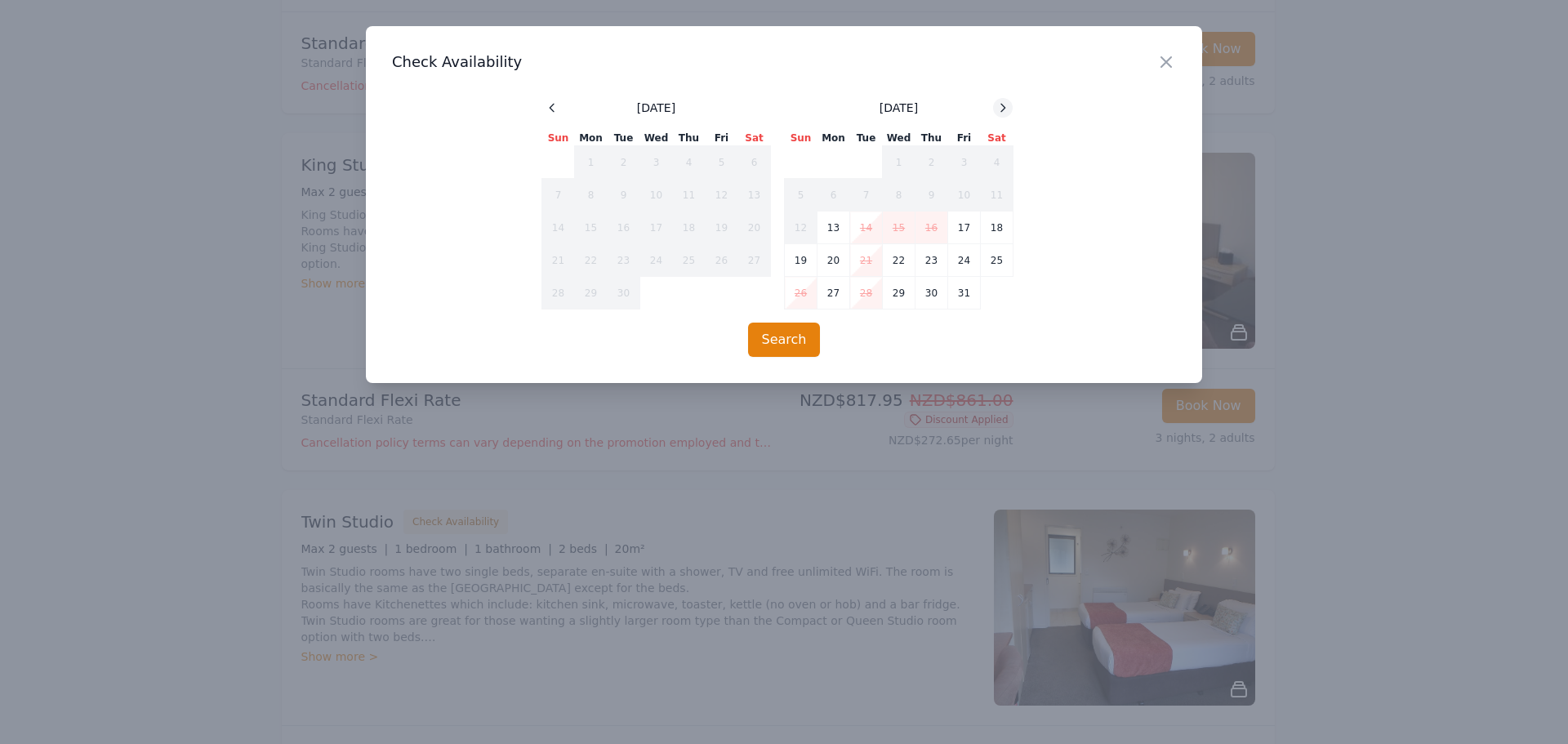
click at [1000, 102] on icon at bounding box center [1003, 107] width 13 height 13
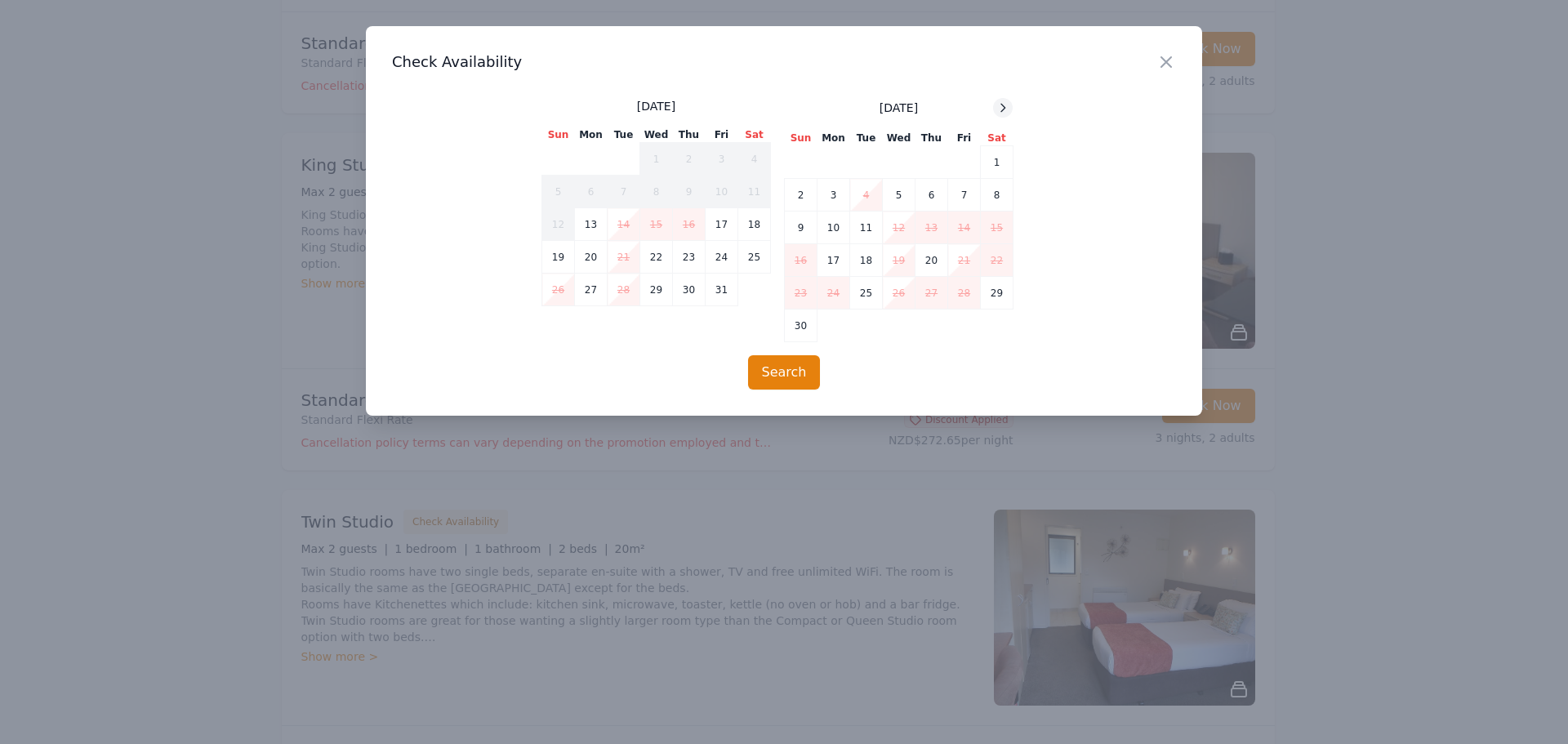
click at [1000, 102] on icon at bounding box center [1003, 107] width 13 height 13
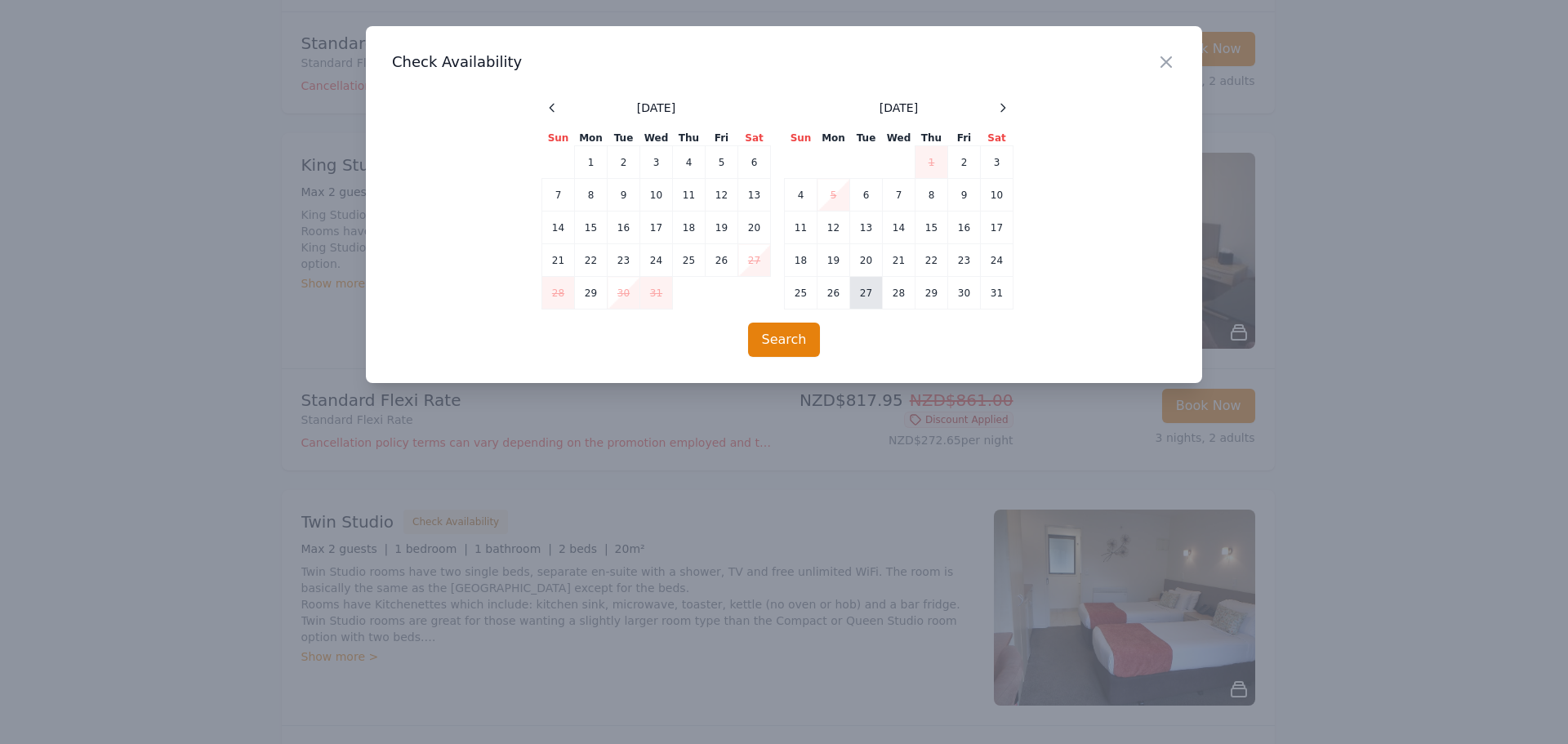
click at [859, 294] on td "27" at bounding box center [866, 293] width 33 height 33
click at [956, 294] on td "30" at bounding box center [964, 293] width 33 height 33
click at [815, 343] on button "Search" at bounding box center [785, 340] width 73 height 35
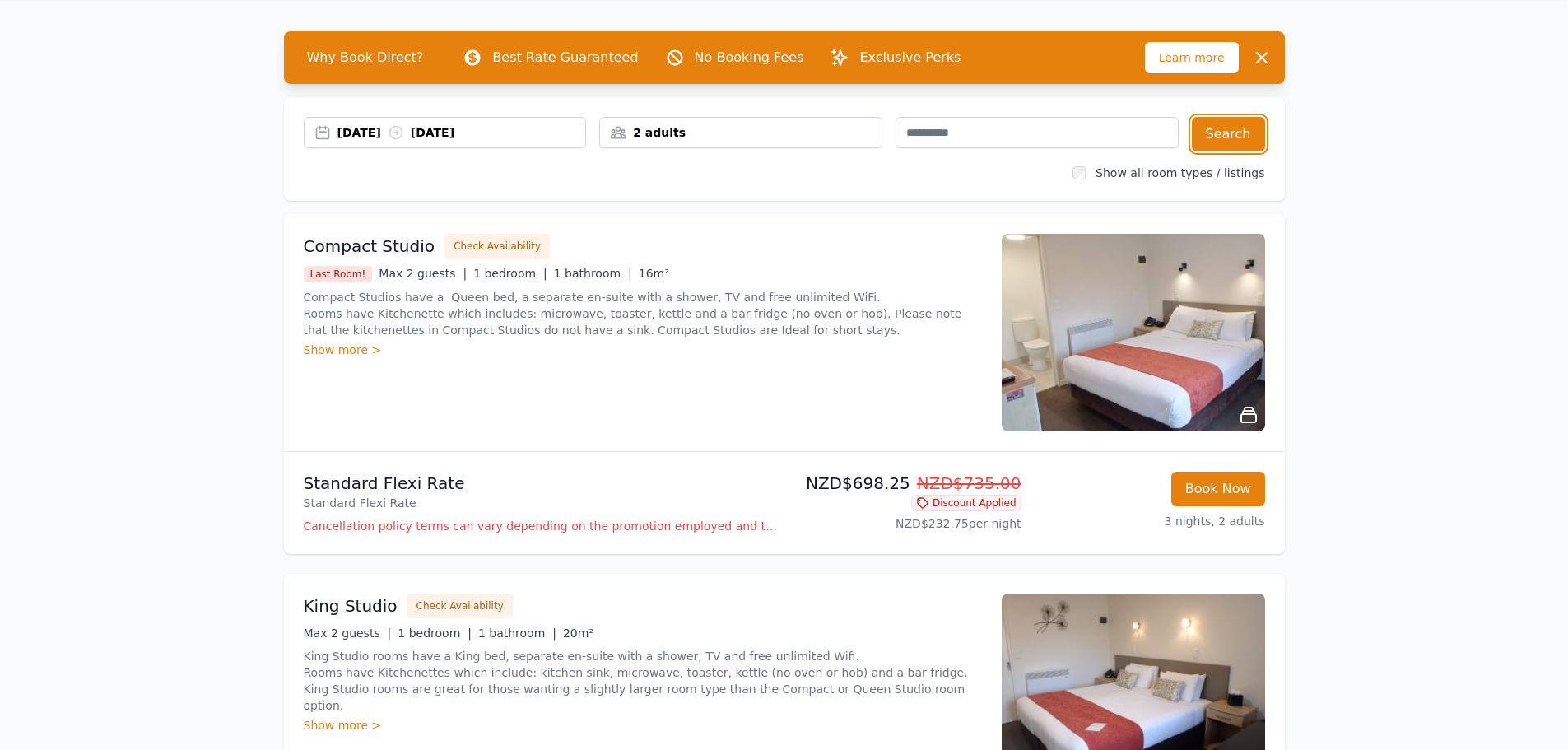
scroll to position [0, 0]
